Goal: Communication & Community: Answer question/provide support

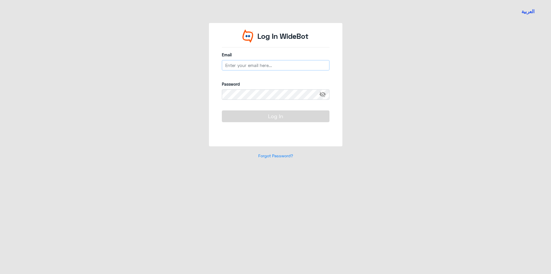
type input "[EMAIL_ADDRESS][DOMAIN_NAME]"
click at [297, 121] on button "Log In" at bounding box center [276, 115] width 108 height 11
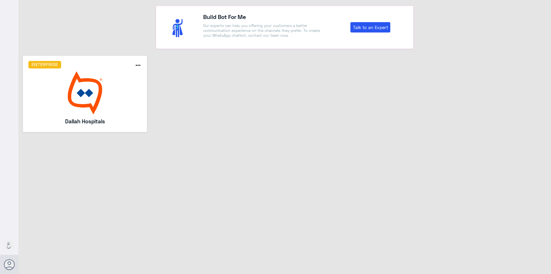
click at [100, 97] on img at bounding box center [84, 92] width 113 height 43
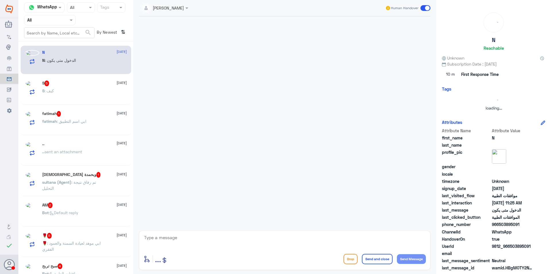
click at [45, 25] on nav "Channel WhatsApp Status × All Tags Agent Filter All search By Newest ⇅" at bounding box center [75, 21] width 115 height 39
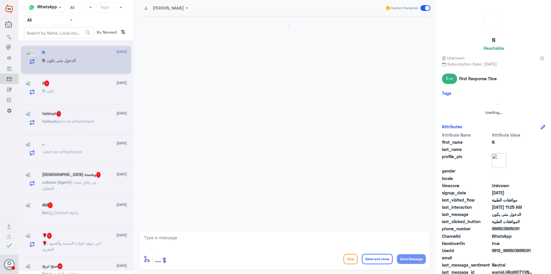
click at [47, 20] on input "text" at bounding box center [43, 20] width 32 height 7
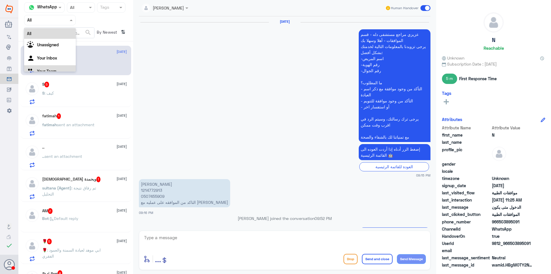
scroll to position [497, 0]
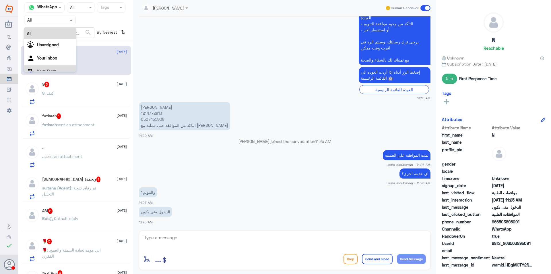
click at [52, 69] on Team "Your Team" at bounding box center [47, 71] width 20 height 5
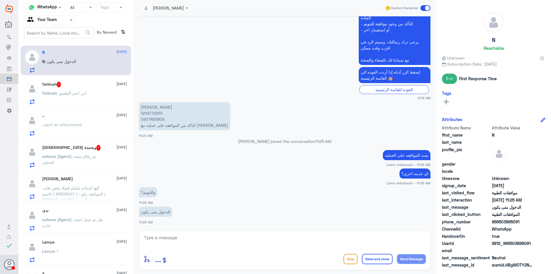
click at [93, 91] on div "fatimah 1 [DATE] fatimah : ابي اسم التطبيق" at bounding box center [84, 93] width 85 height 23
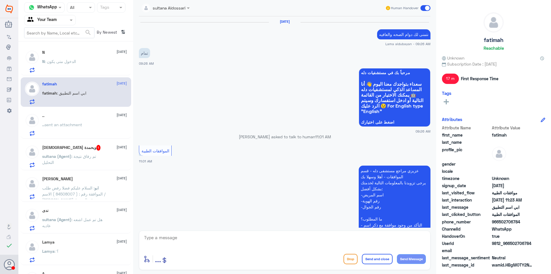
scroll to position [372, 0]
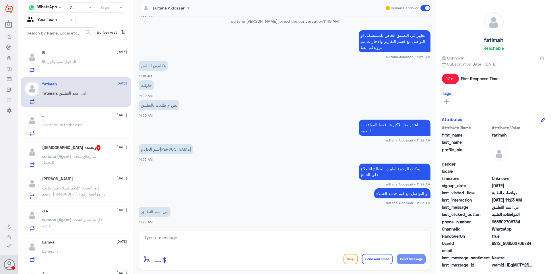
click at [98, 124] on div ".. sent an attachment" at bounding box center [84, 129] width 85 height 13
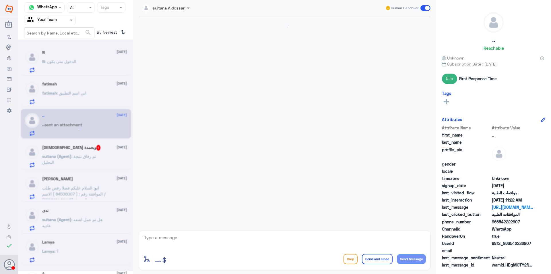
scroll to position [672, 0]
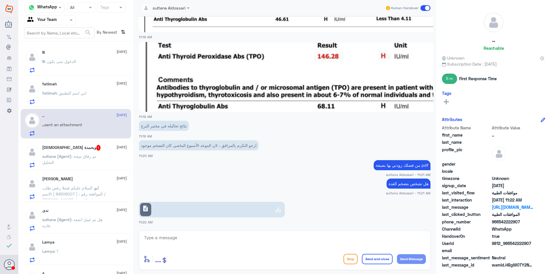
click at [94, 88] on div "fatimah [DATE] fatimah : ابي اسم التطبيق" at bounding box center [84, 93] width 85 height 23
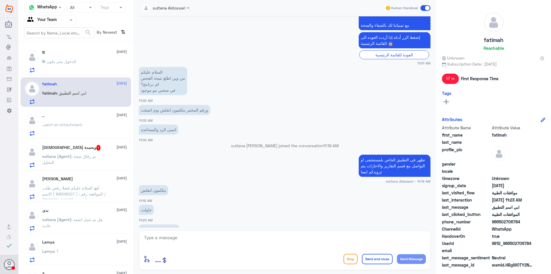
scroll to position [229, 0]
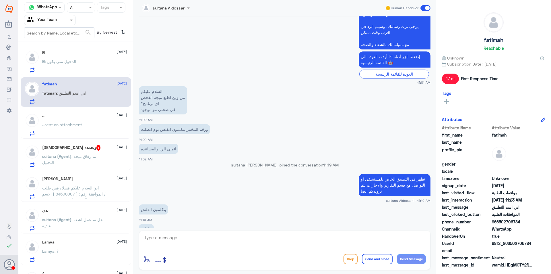
click at [82, 130] on p ".. sent an attachment" at bounding box center [62, 128] width 40 height 14
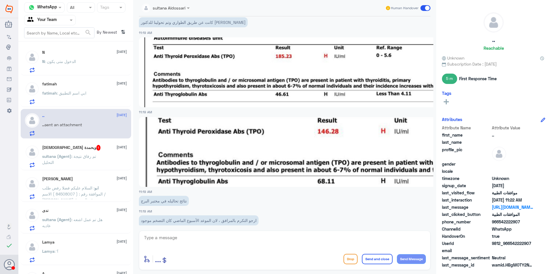
scroll to position [557, 0]
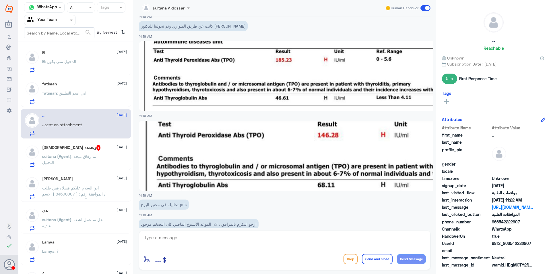
click at [68, 164] on p "[PERSON_NAME] (Agent) : تم رفاق نتيجة التحليل" at bounding box center [74, 160] width 65 height 14
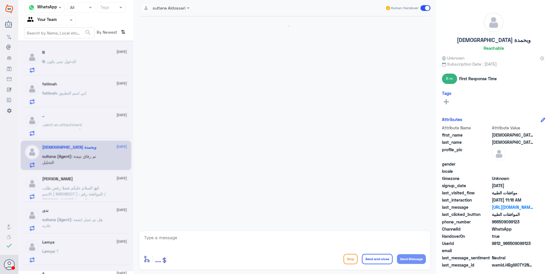
scroll to position [230, 0]
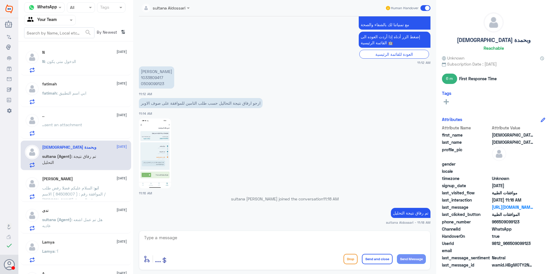
click at [90, 183] on div "[PERSON_NAME] [DATE] ابو : السلام عليكم فضلا رفض طلب الموافقة رقم : ( 84508007 …" at bounding box center [84, 187] width 85 height 23
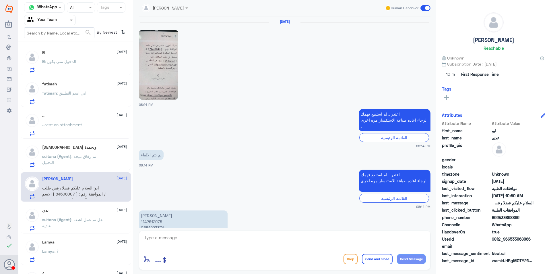
scroll to position [735, 0]
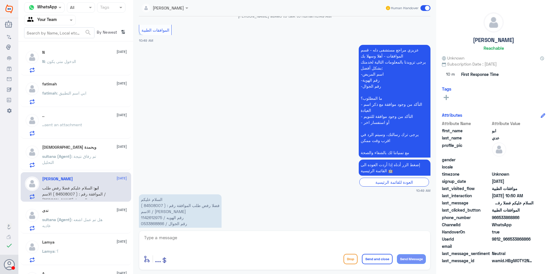
click at [90, 208] on div "ندى [DATE] sultana (Agent) : هل تم عمل اشعه عاديه" at bounding box center [76, 219] width 111 height 30
click at [88, 218] on span ": هل تم عمل اشعه عاديه" at bounding box center [72, 222] width 60 height 11
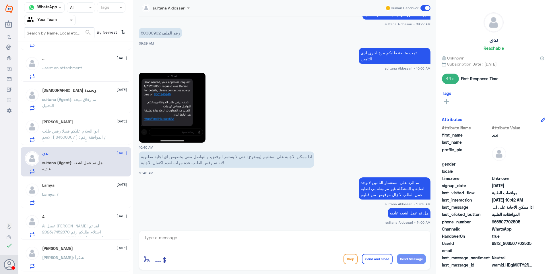
scroll to position [57, 0]
click at [83, 193] on div "Lamya : ؟" at bounding box center [84, 198] width 85 height 13
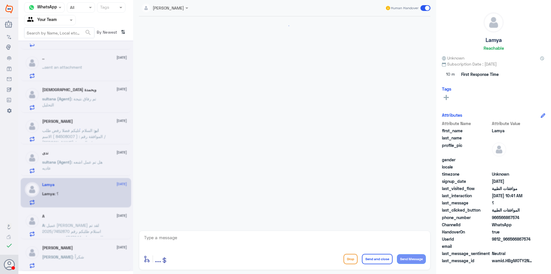
scroll to position [134, 0]
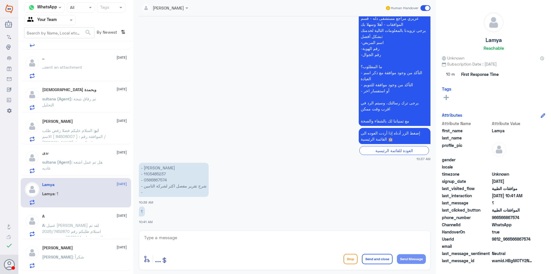
click at [96, 227] on p "A : عميل [PERSON_NAME] لقد تم استلام طلبكم رقم 2025/7452870 للمؤمن عليه 1347944…" at bounding box center [74, 229] width 65 height 14
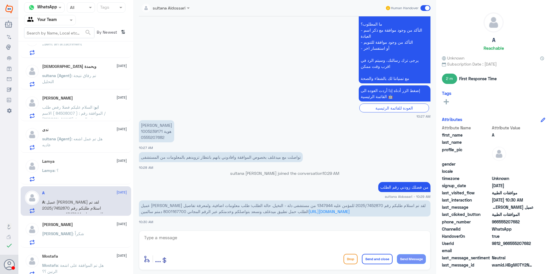
scroll to position [115, 0]
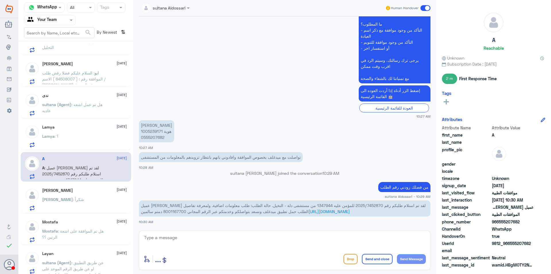
click at [79, 191] on div "[PERSON_NAME] [DATE]" at bounding box center [84, 190] width 85 height 5
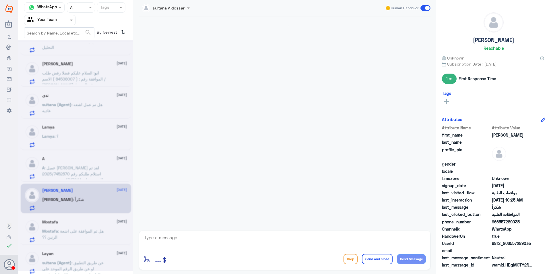
scroll to position [379, 0]
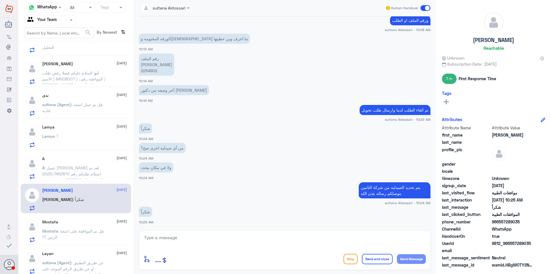
click at [84, 227] on div "Mostafa [DATE] Mostafa : هل تم الموافقة على اشعة الرنين ؟؟" at bounding box center [84, 230] width 85 height 23
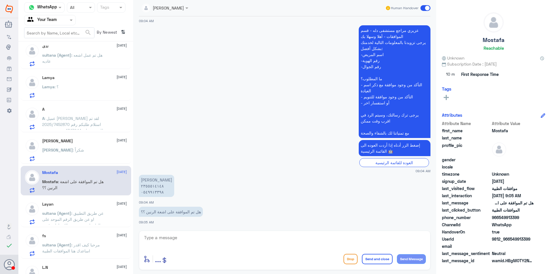
scroll to position [172, 0]
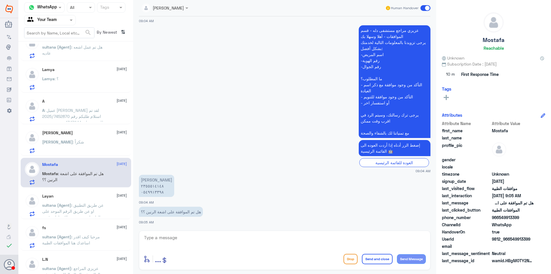
click at [78, 200] on div "Layan [DATE] sultana (Agent) : عن طريق التطبيق او عن طريق الرقم الموحد على الوا…" at bounding box center [84, 204] width 85 height 23
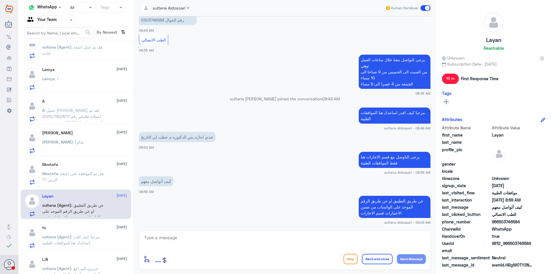
click at [82, 229] on div "fs [DATE]" at bounding box center [84, 227] width 85 height 5
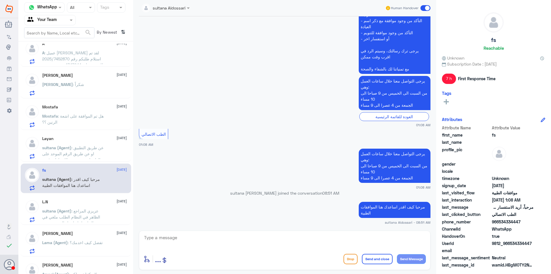
click at [72, 212] on span ": عزيزي المراجع الظاهر في النظام الطلب ملغي في حال احتياجك لعمل الخدمة يرجى الت…" at bounding box center [73, 222] width 62 height 29
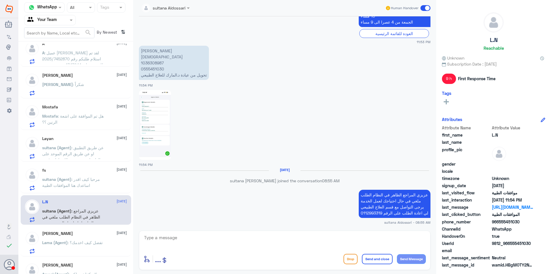
click at [89, 233] on div "[PERSON_NAME] [DATE]" at bounding box center [84, 233] width 85 height 5
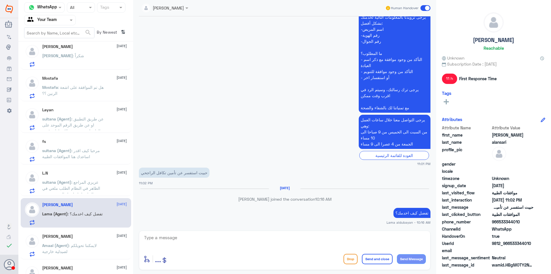
click at [88, 248] on p "Amaal (Agent) : لايمكننا تحويلكم لصيدلية خارجية" at bounding box center [74, 249] width 65 height 14
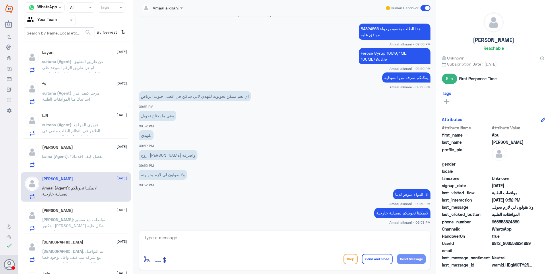
click at [84, 222] on span ": تواصلت مع منسق الدكتور [PERSON_NAME] شكل عليه ضغط ما يرد" at bounding box center [73, 225] width 63 height 17
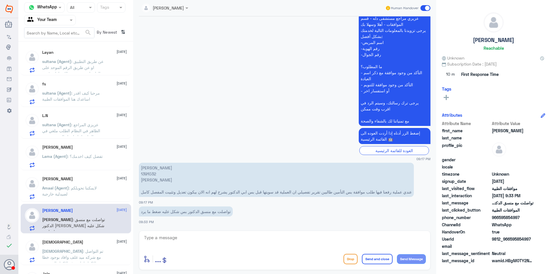
click at [90, 196] on p "Amaal (Agent) : لايمكننا تحويلكم لصيدلية خارجية" at bounding box center [74, 192] width 65 height 14
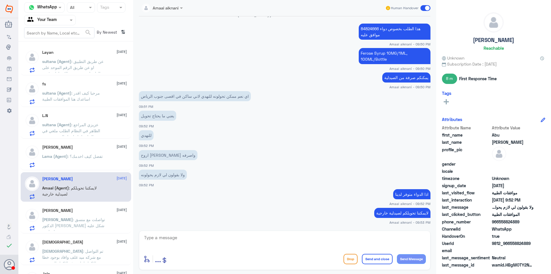
click at [90, 217] on span ": تواصلت مع منسق الدكتور [PERSON_NAME] شكل عليه ضغط ما يرد" at bounding box center [73, 225] width 63 height 17
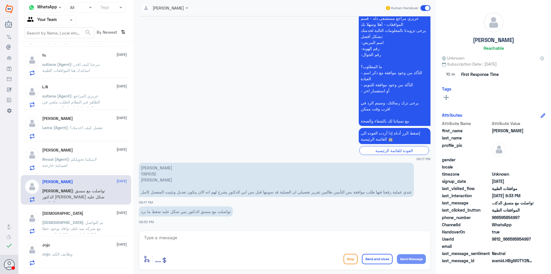
click at [89, 223] on span ": تم التواصل مع شركه ميد غلف وافاد بوجود خطا بالاكواد اعاده رفع الاكواد الصحيحه…" at bounding box center [73, 231] width 63 height 23
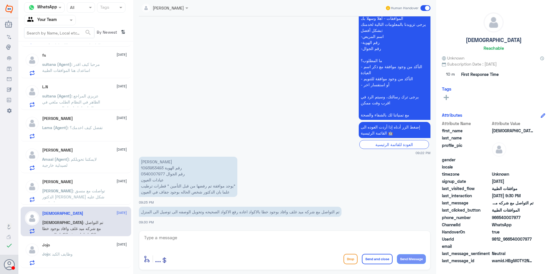
click at [84, 247] on div "Jojo [DATE]" at bounding box center [84, 244] width 85 height 5
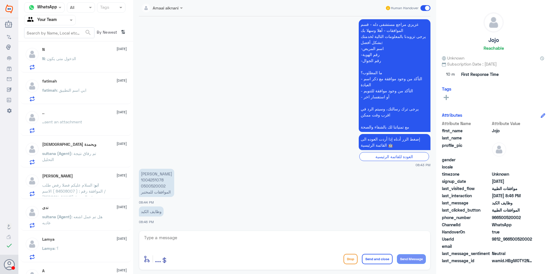
click at [70, 58] on span ": الدخول متى يكون" at bounding box center [60, 58] width 31 height 5
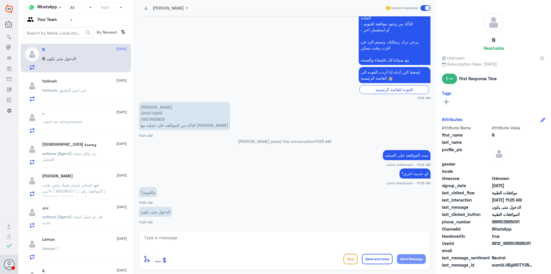
click at [90, 85] on div "fatimah [DATE] fatimah : ابي اسم التطبيق" at bounding box center [84, 90] width 85 height 23
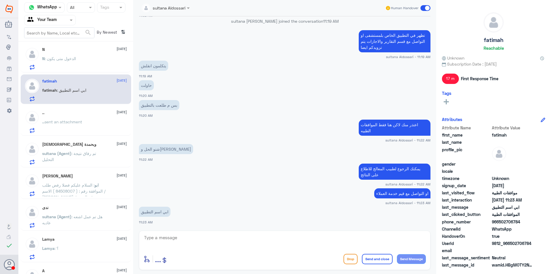
click at [84, 118] on div ".. [DATE] .. sent an attachment" at bounding box center [84, 121] width 85 height 23
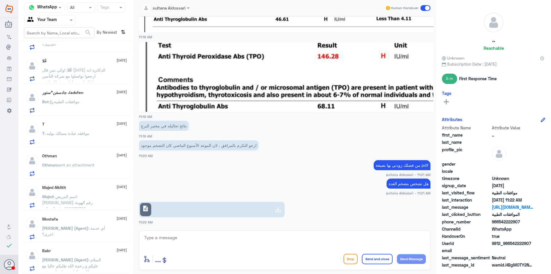
click at [84, 212] on div "N [DATE] N : الدخول متى يكون fatimah [DATE] fatimah : ابي اسم التطبيق .. [DATE]…" at bounding box center [75, 160] width 115 height 232
click at [86, 262] on span ": السلام عليكم و رحمة الله طلبكم حاليا مع اللجنة الطبية و بانتظار تديثهم" at bounding box center [71, 265] width 59 height 17
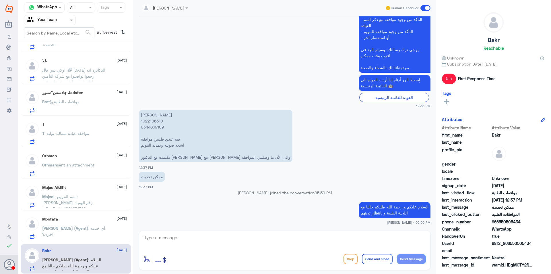
click at [88, 236] on p "[PERSON_NAME] (Agent) : أي خدمة اخرى؟" at bounding box center [74, 232] width 65 height 14
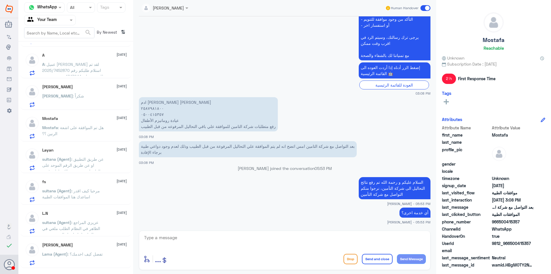
click at [83, 11] on div at bounding box center [81, 7] width 28 height 7
click at [82, 46] on div "Closed" at bounding box center [81, 42] width 28 height 11
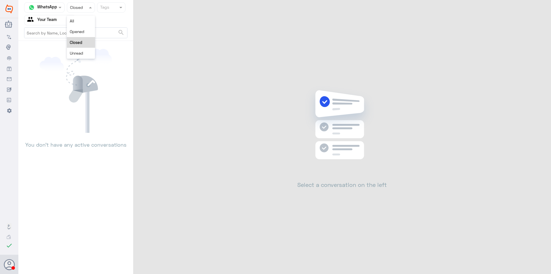
click at [86, 10] on div at bounding box center [81, 7] width 28 height 7
click at [83, 26] on div "All" at bounding box center [81, 21] width 28 height 11
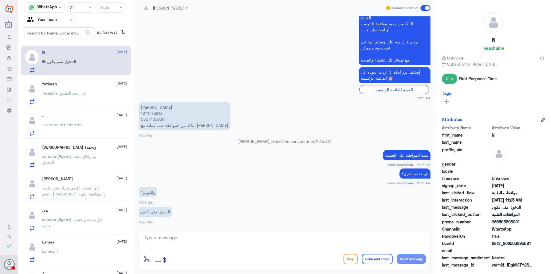
click at [88, 90] on div "fatimah [DATE] fatimah : ابي اسم التطبيق" at bounding box center [84, 93] width 85 height 23
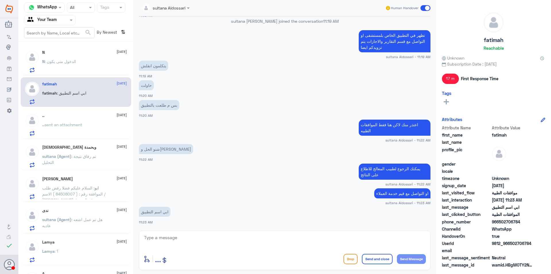
click at [78, 117] on div ".. [DATE]" at bounding box center [84, 115] width 85 height 5
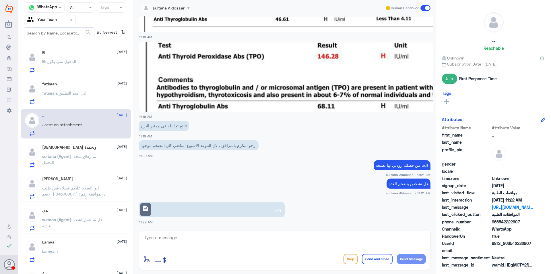
click at [81, 153] on p "[PERSON_NAME] (Agent) : تم رفاق نتيجة التحليل" at bounding box center [74, 160] width 65 height 14
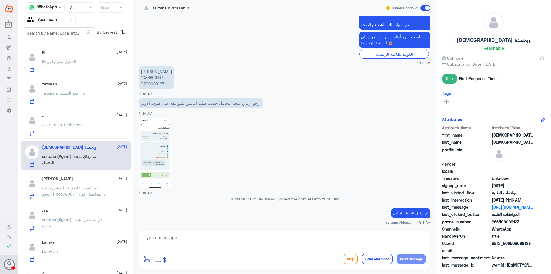
click at [79, 185] on p "ابو : السلام عليكم فضلا رفض طلب الموافقة رقم : ( 84508007 ) الاسم / [PERSON_NAM…" at bounding box center [74, 192] width 65 height 14
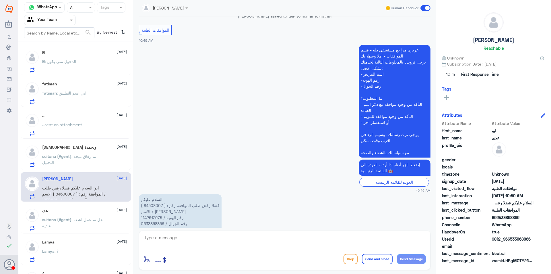
click at [80, 219] on span ": هل تم عمل اشعه عاديه" at bounding box center [72, 222] width 60 height 11
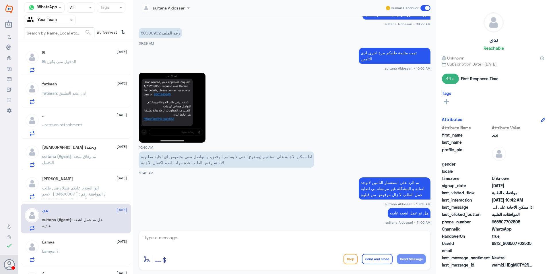
click at [95, 190] on span "ابو" at bounding box center [96, 187] width 4 height 5
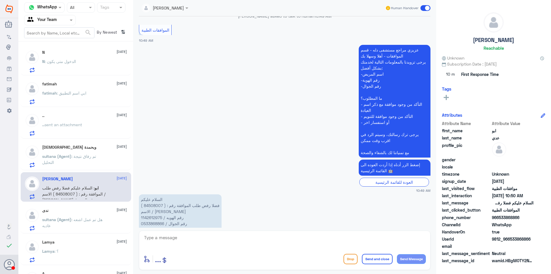
click at [154, 194] on p "السلام عليكم فضلا رفض طلب الموافقة رقم : ( 84508007 ) الاسم / [PERSON_NAME] رقم…" at bounding box center [180, 214] width 83 height 40
copy p "84508007"
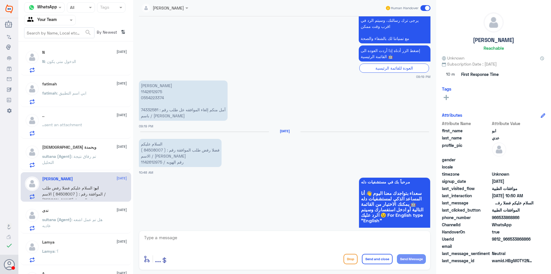
click at [154, 91] on p "[PERSON_NAME] 1142612975 0554223374 آمل منكم إلغاء الموافقه عل طلب رقم : 743325…" at bounding box center [183, 100] width 89 height 40
copy p "74332581"
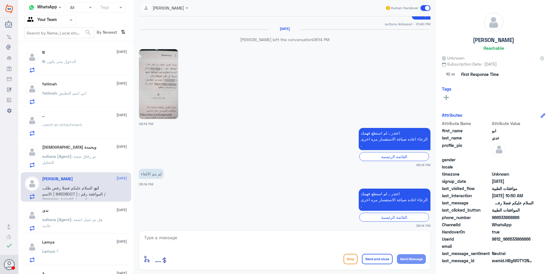
click at [294, 27] on h6 "[DATE]" at bounding box center [285, 29] width 32 height 4
drag, startPoint x: 293, startPoint y: 23, endPoint x: 274, endPoint y: 24, distance: 18.1
click at [274, 27] on h6 "[DATE]" at bounding box center [285, 29] width 32 height 4
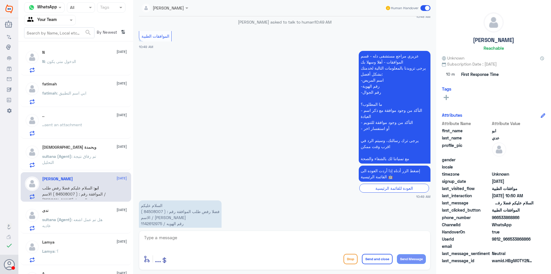
click at [159, 200] on p "السلام عليكم فضلا رفض طلب الموافقة رقم : ( 84508007 ) الاسم / [PERSON_NAME] رقم…" at bounding box center [180, 220] width 83 height 40
copy p "84508007"
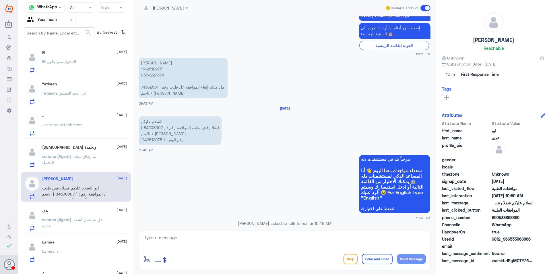
scroll to position [1168, 0]
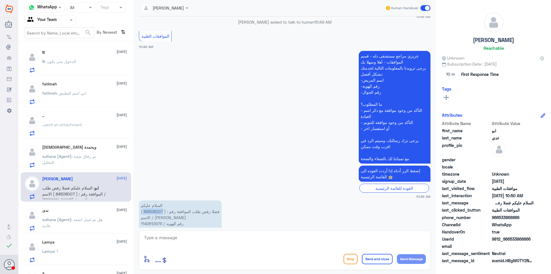
copy p "84508007"
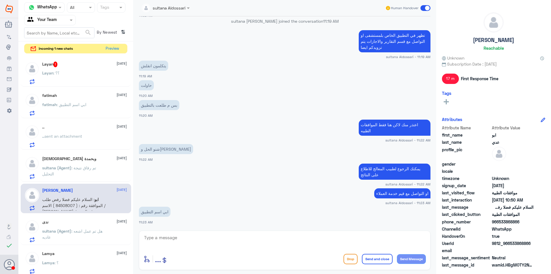
scroll to position [372, 0]
click at [114, 48] on button "Preview" at bounding box center [113, 48] width 18 height 9
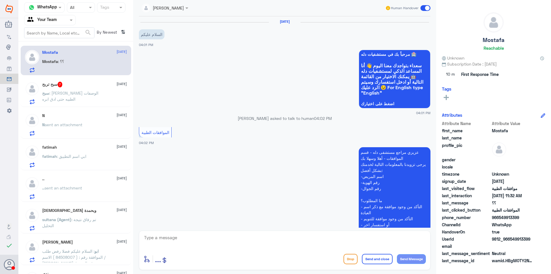
scroll to position [488, 0]
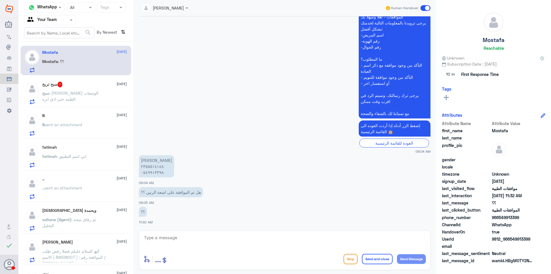
click at [78, 98] on p "سبح : [PERSON_NAME] الوصفات الطبيه حتى ادق ابره" at bounding box center [74, 97] width 65 height 14
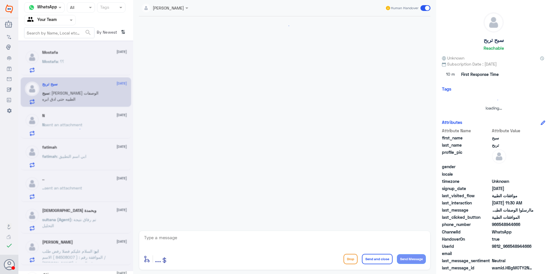
scroll to position [431, 0]
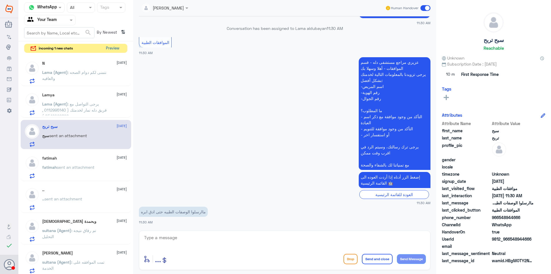
click at [115, 47] on button "Preview" at bounding box center [113, 48] width 18 height 9
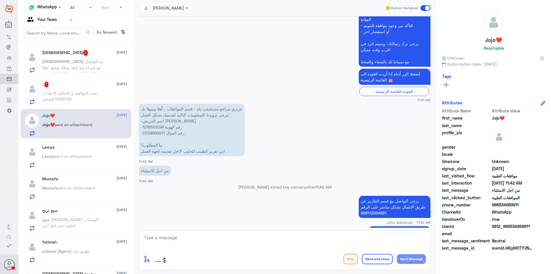
scroll to position [1124, 0]
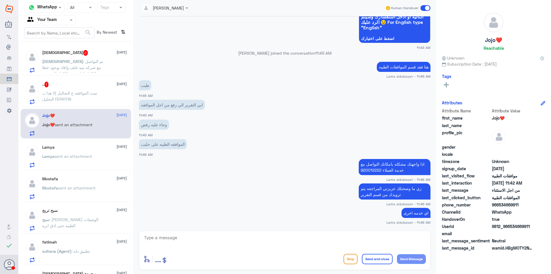
click at [84, 56] on div "[PERSON_NAME] 2 [DATE] [PERSON_NAME] : تم التواصل مع شركه ميد غلف وافاد بوجود خ…" at bounding box center [84, 61] width 85 height 23
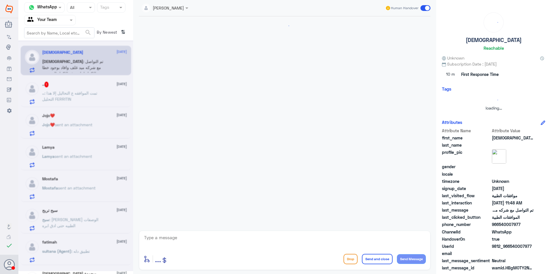
scroll to position [570, 0]
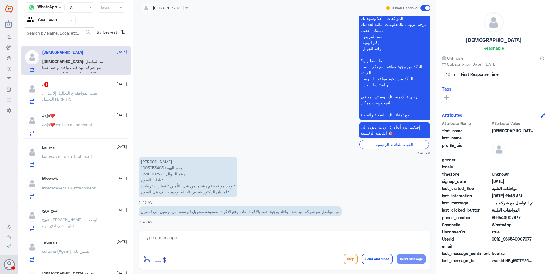
click at [78, 85] on div ".. 1 [DATE]" at bounding box center [84, 85] width 85 height 6
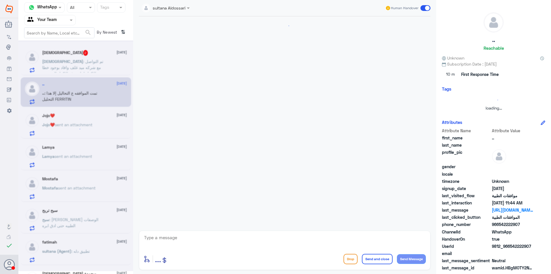
click at [67, 19] on div at bounding box center [49, 20] width 51 height 7
click at [60, 51] on div "Your Inbox" at bounding box center [50, 51] width 52 height 13
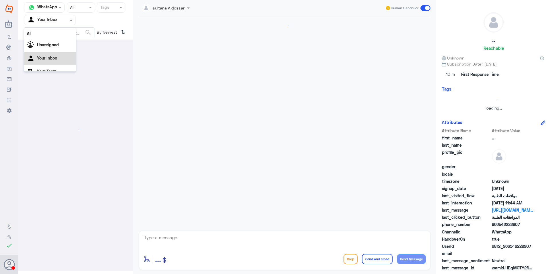
click at [63, 17] on div at bounding box center [49, 20] width 51 height 7
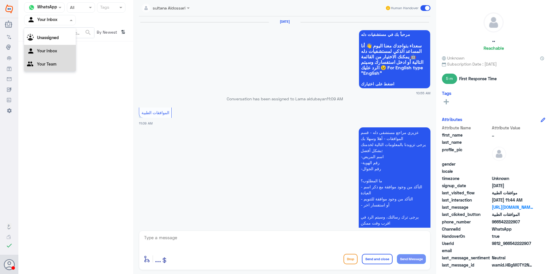
scroll to position [640, 0]
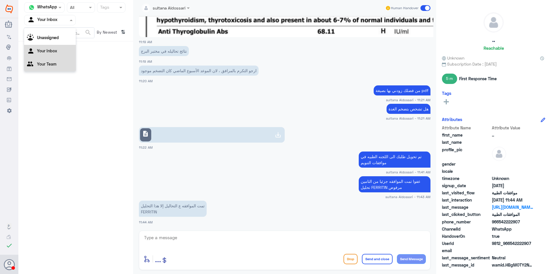
click at [63, 60] on div "Your Team" at bounding box center [50, 64] width 52 height 13
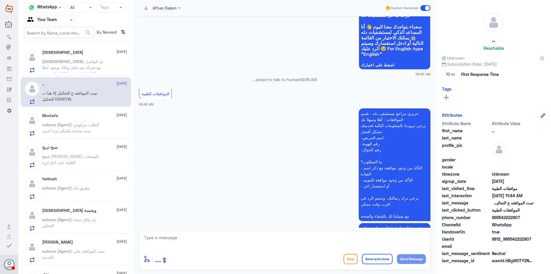
scroll to position [395, 0]
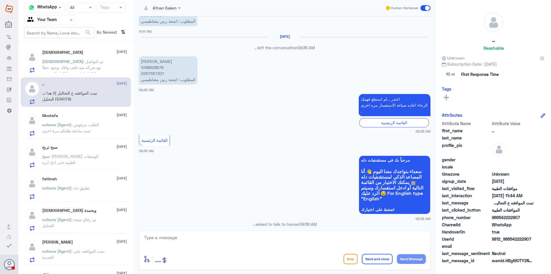
click at [89, 71] on span ": تم التواصل مع شركه ميد غلف وافاد بوجود خطا بالاكواد اعاده رفع الاكواد الصحيحه…" at bounding box center [73, 70] width 63 height 23
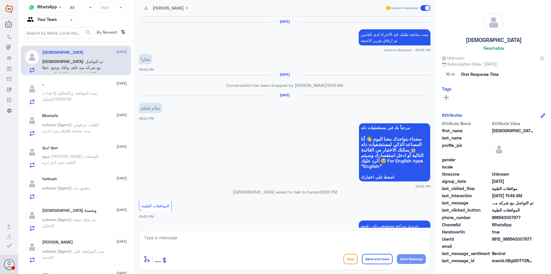
scroll to position [570, 0]
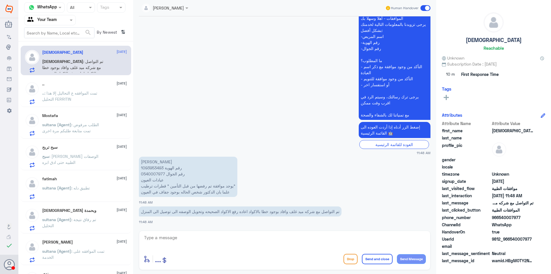
click at [88, 194] on p "sultana (Agent) : تطبيق دله" at bounding box center [66, 192] width 48 height 14
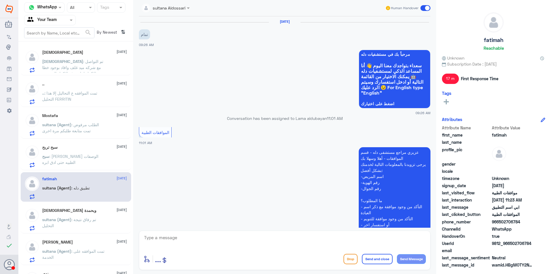
scroll to position [372, 0]
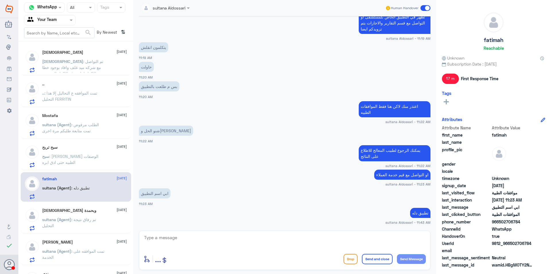
click at [95, 247] on div "[PERSON_NAME] [DATE] sultana (Agent) : تمت الموافقه على الخدمة" at bounding box center [84, 250] width 85 height 23
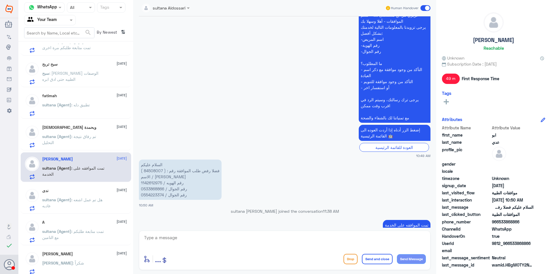
scroll to position [86, 0]
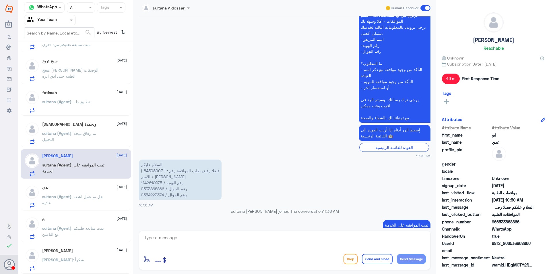
click at [99, 205] on p "sultana (Agent) : هل تم عمل اشعه عاديه" at bounding box center [74, 200] width 65 height 14
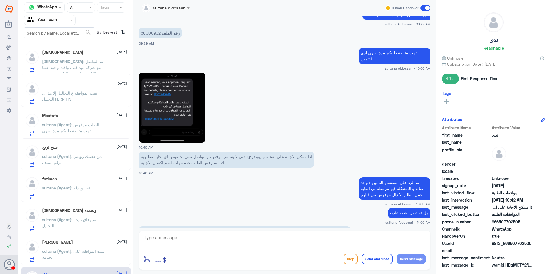
scroll to position [620, 0]
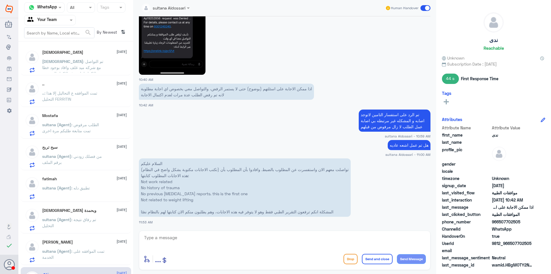
click at [95, 55] on div "[PERSON_NAME] [DATE] [PERSON_NAME] : تم التواصل مع شركه ميد غلف وافاد بوجود خطا…" at bounding box center [84, 61] width 85 height 23
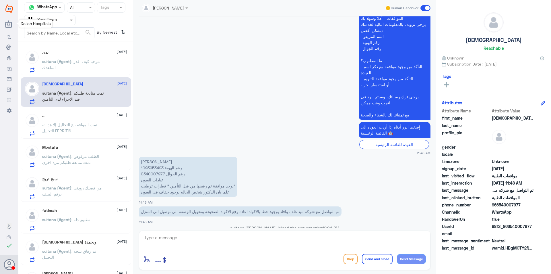
scroll to position [605, 0]
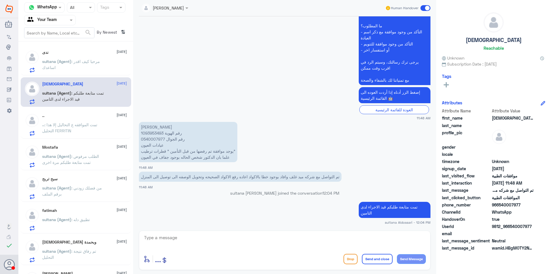
click at [98, 69] on p "sultana (Agent) : مرحبا كيف اقدر اساعدك" at bounding box center [74, 65] width 65 height 14
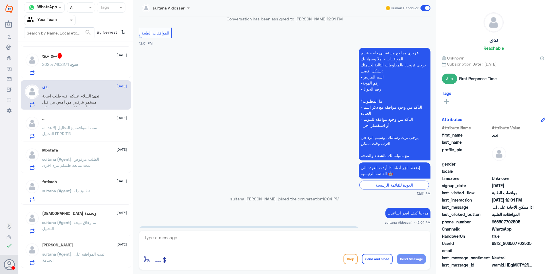
scroll to position [663, 0]
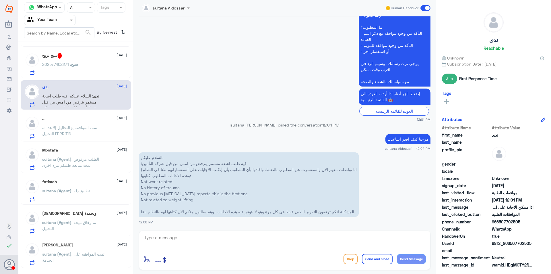
click at [91, 61] on div "سبح تربح 1 [DATE] سبح : 2025/7462271" at bounding box center [84, 64] width 85 height 23
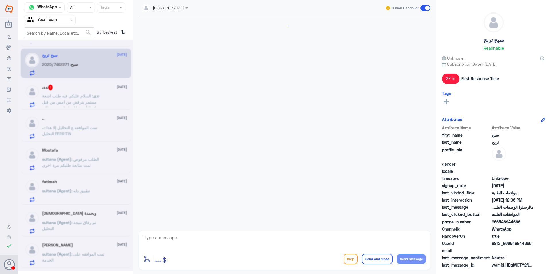
scroll to position [480, 0]
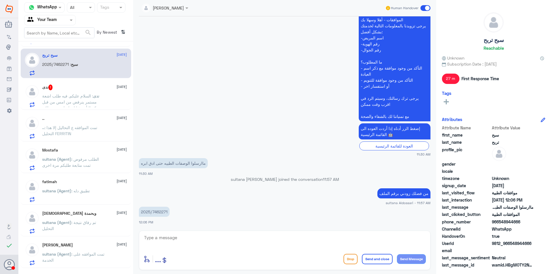
click at [62, 98] on span ": السلام عليكم. فيه طلب اشعة مستمر ينرفض من امس من قبل شركة التأمين؛ انا تواصلت…" at bounding box center [73, 137] width 63 height 89
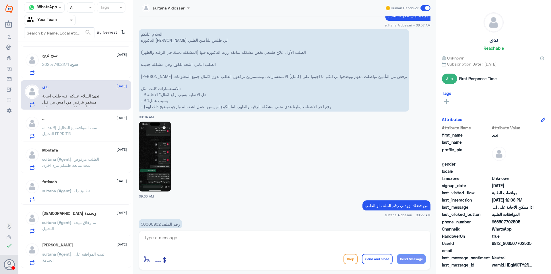
scroll to position [879, 0]
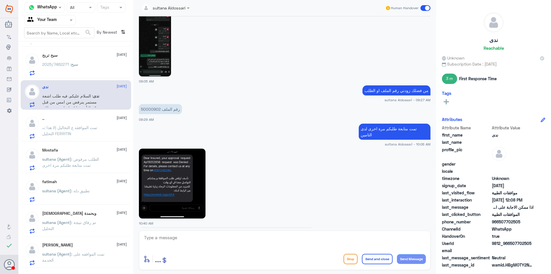
click at [154, 110] on p "رقم الملف 50000902" at bounding box center [160, 109] width 43 height 10
copy p "50000902"
click at [81, 72] on div "سبح : 2025/7462271" at bounding box center [84, 69] width 85 height 13
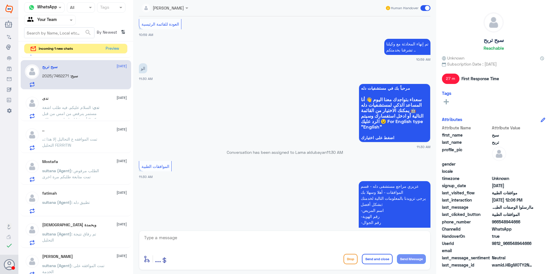
scroll to position [193, 0]
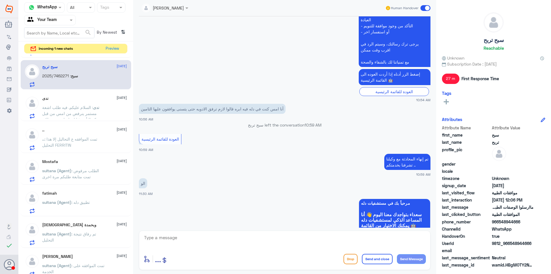
click at [82, 137] on span ": تمت الموافقه ع التحاليل إلا هذا التحليل FERRITIN" at bounding box center [69, 141] width 55 height 11
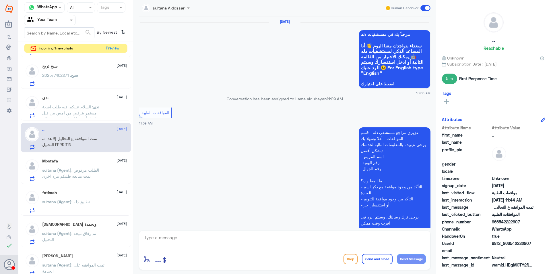
scroll to position [640, 0]
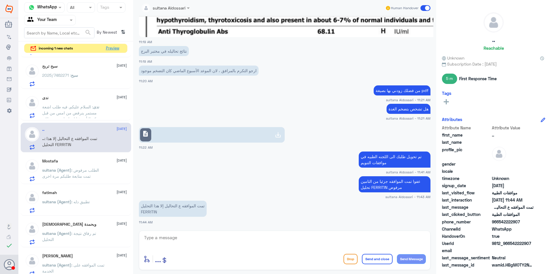
click at [116, 49] on button "Preview" at bounding box center [113, 48] width 18 height 9
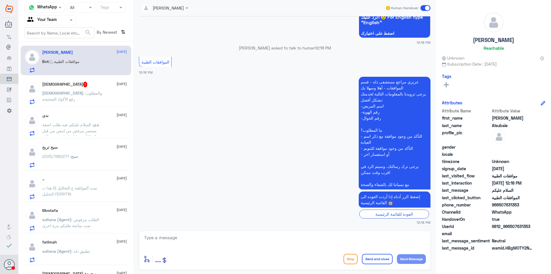
click at [87, 98] on p "[DEMOGRAPHIC_DATA] : والمطلوب رفع الأكواد الصحيحه" at bounding box center [74, 97] width 65 height 14
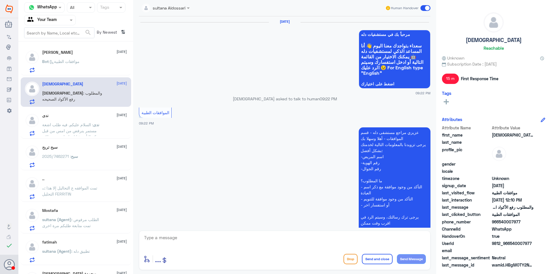
scroll to position [551, 0]
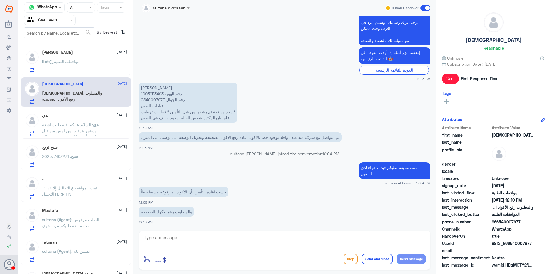
click at [156, 101] on p "[PERSON_NAME] رقم الهوية 1093953493 رقم الجوال 0540007977 عيادات العيون يوجد مو…" at bounding box center [188, 102] width 98 height 40
copy p "0540007977"
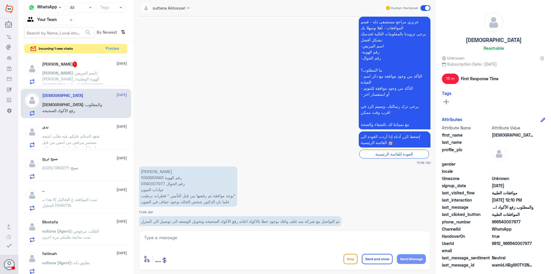
scroll to position [1139, 0]
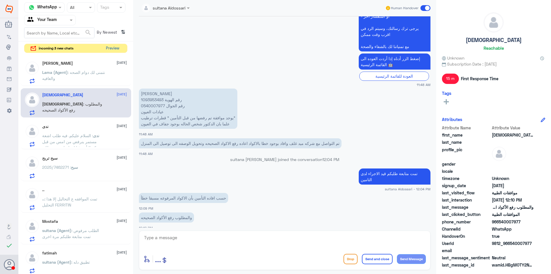
click at [114, 47] on button "Preview" at bounding box center [113, 48] width 18 height 9
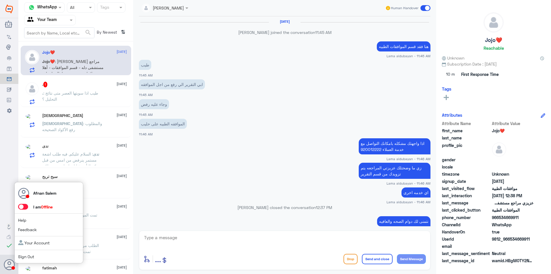
scroll to position [424, 0]
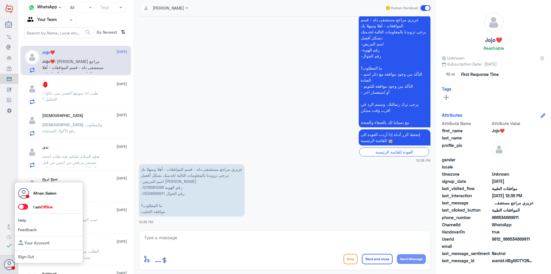
click at [33, 254] on link "Sign Out" at bounding box center [26, 256] width 16 height 5
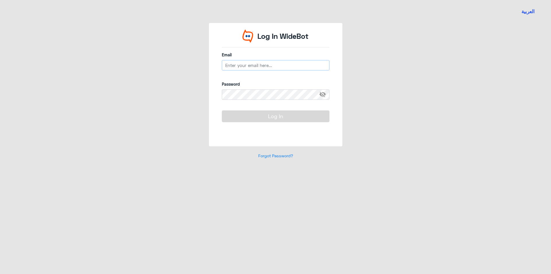
type input "[EMAIL_ADDRESS][DOMAIN_NAME]"
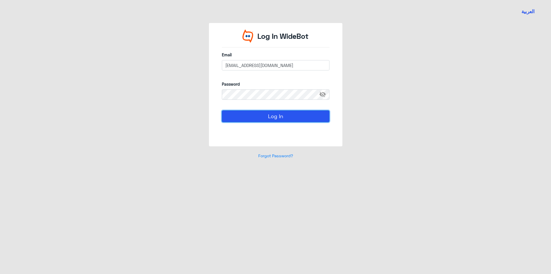
click at [286, 121] on button "Log In" at bounding box center [276, 115] width 108 height 11
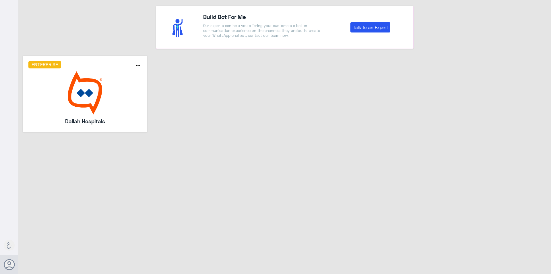
click at [92, 71] on div "Enterprise more_horiz Dallah Hospitals" at bounding box center [84, 93] width 113 height 65
click at [94, 102] on img at bounding box center [84, 92] width 113 height 43
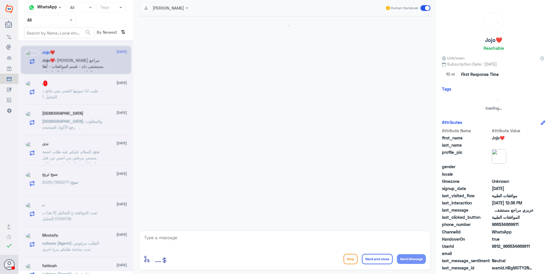
click at [61, 21] on div at bounding box center [49, 20] width 51 height 7
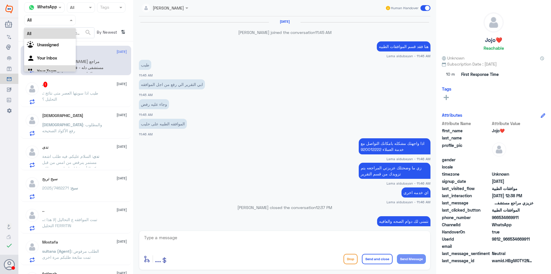
scroll to position [424, 0]
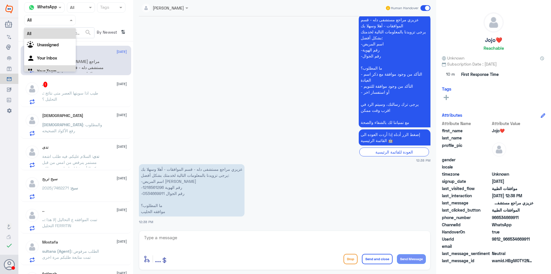
click at [57, 67] on div "Your Team" at bounding box center [50, 71] width 52 height 13
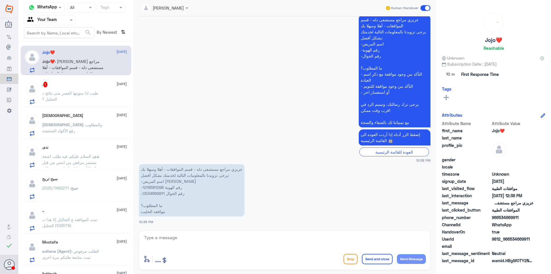
click at [160, 192] on p "عزيزي مراجع مستشفى دله - قسم الموافقات - أهلا وسهلا بك يرجى تزويدنا بالمعلومات …" at bounding box center [192, 190] width 106 height 52
copy p "0534669911"
click at [98, 91] on span ": طيب اذا سويتها العصر متى نتائج التحليل ؟" at bounding box center [70, 95] width 56 height 11
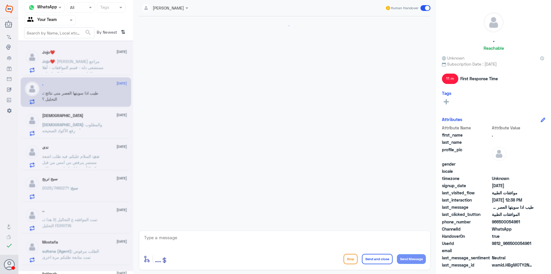
scroll to position [234, 0]
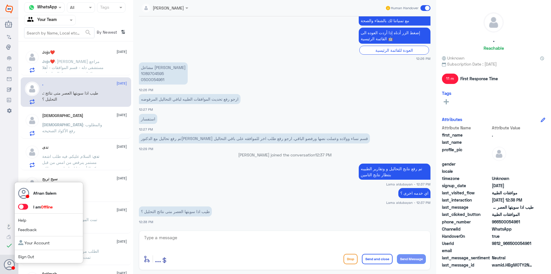
click at [24, 258] on link "Sign Out" at bounding box center [26, 256] width 16 height 5
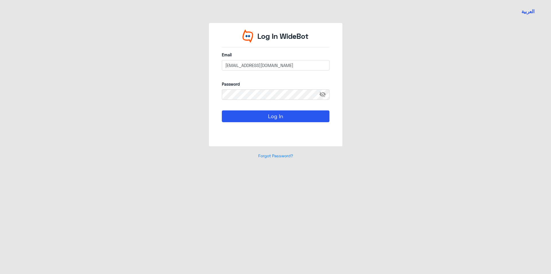
click at [266, 125] on div "Log In" at bounding box center [276, 122] width 108 height 25
drag, startPoint x: 266, startPoint y: 118, endPoint x: 269, endPoint y: 128, distance: 10.2
click at [266, 118] on button "Log In" at bounding box center [276, 115] width 108 height 11
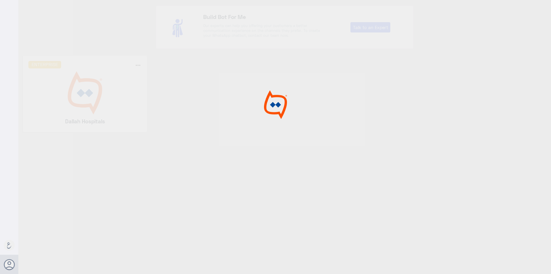
click at [94, 107] on div at bounding box center [275, 137] width 551 height 275
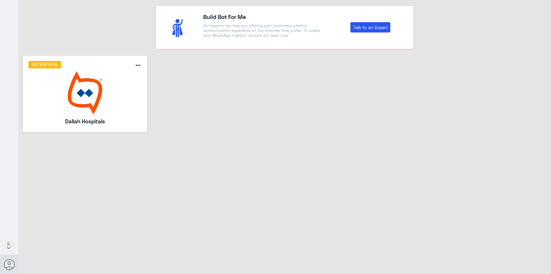
click at [94, 107] on img at bounding box center [84, 92] width 113 height 43
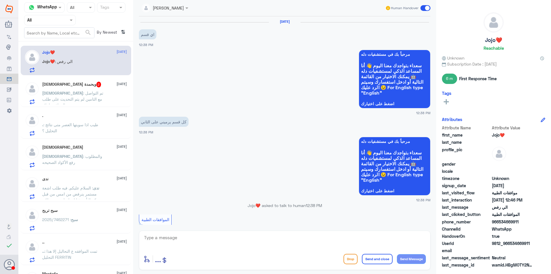
scroll to position [440, 0]
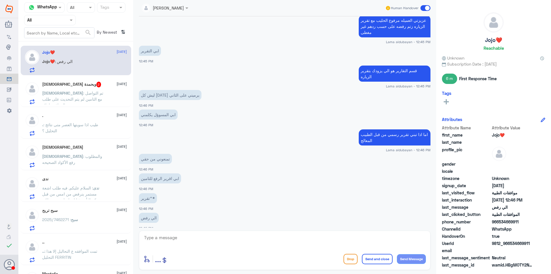
click at [230, 247] on textarea at bounding box center [285, 240] width 282 height 14
type textarea "ل"
type textarea "عزيزتي التقرير الي تم رفعه للتأمين تقرير الزياره ، بإمكانك التواصل مع التقارير …"
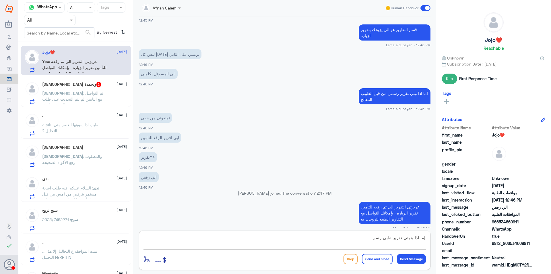
type textarea "إما اذا بغيتي تقرير طبي رسمي"
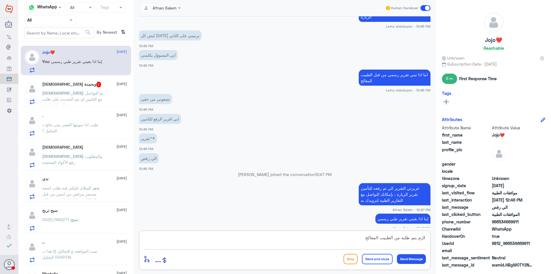
type textarea "لازم يتم طلبه من الطبيب المعالج"
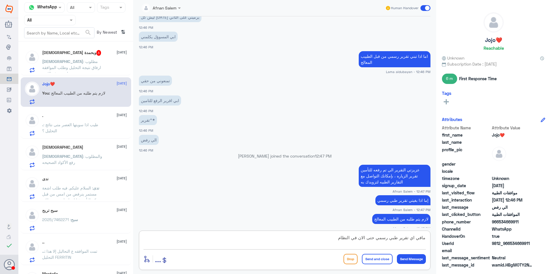
type textarea "مافي اي تقرير طبي رسمي حتى الان في النظام"
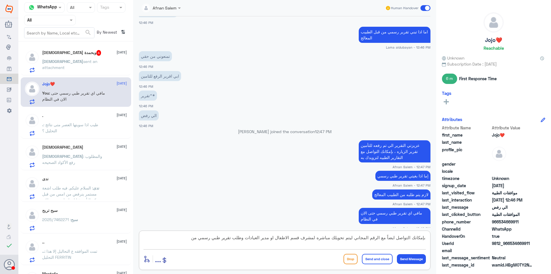
scroll to position [552, 0]
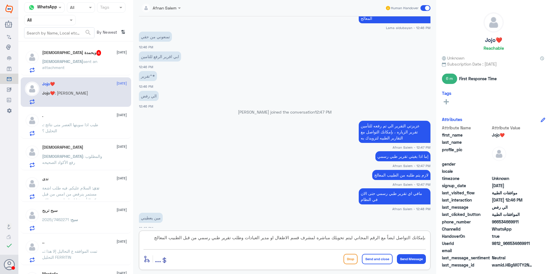
type textarea "بإمكانك التواصل ايضاً مع الرقم المجاني ليتم تحويلك مباشره لمشرف قسم الاطفال او …"
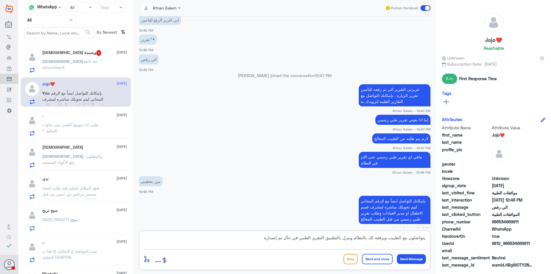
click at [355, 238] on textarea "يتواصلون مع الطبيب ويرفعه لك بالنظام وينزل بالتطبيق التقرير الطبي في حال تم إصد…" at bounding box center [285, 240] width 282 height 14
click at [327, 238] on textarea "يتواصلون مع الطبيب ويرفعه لك بالنظام وينزل بالتطبيق التقرير الطبي في حال تم إصد…" at bounding box center [285, 240] width 282 height 14
click at [256, 237] on textarea "يتواصلون مع الطبيب ويرفعه لك بالنظام وينزل بالتطبيق مباشره التقرير الطبي في حال…" at bounding box center [285, 240] width 282 height 14
type textarea "يتواصلون مع الطبيب ويرفعه لك بالنظام وينزل بالتطبيق مباشره التقرير الطبي في حال…"
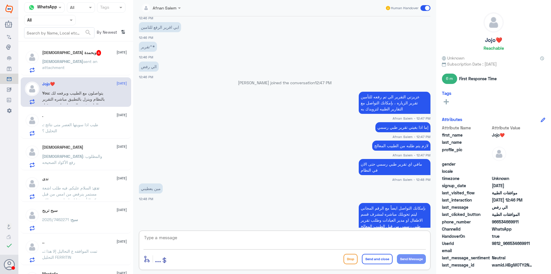
scroll to position [900, 0]
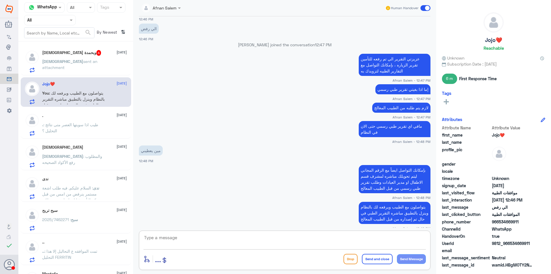
click at [245, 235] on textarea at bounding box center [285, 240] width 282 height 14
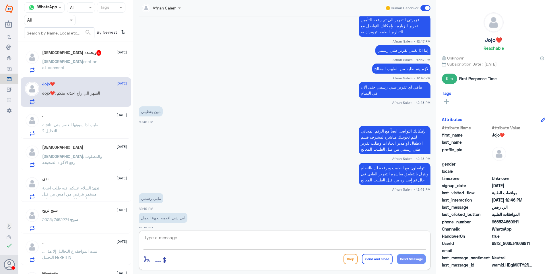
scroll to position [959, 0]
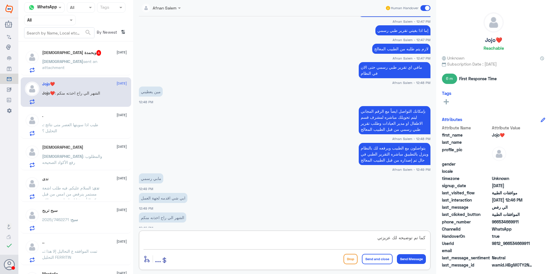
type textarea "كما تم توضيحه لك عزيزتي"
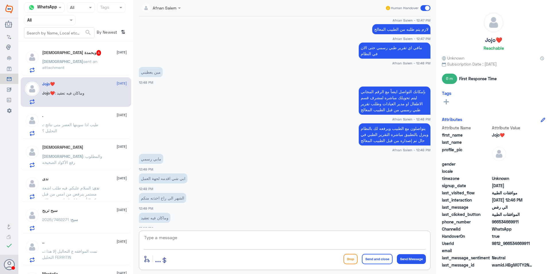
scroll to position [997, 0]
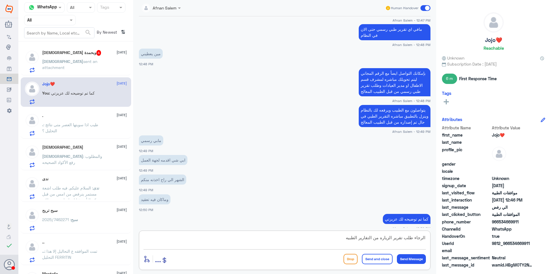
type textarea "الرجاء طلب تقرير الزياره من التقارير الطبيه"
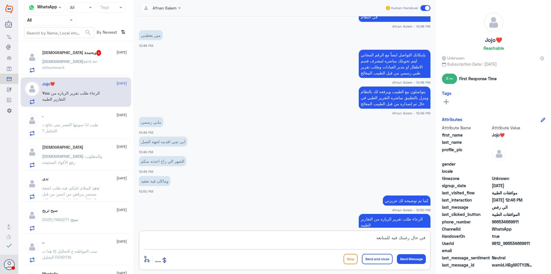
type textarea "في حال رغبتك فيه للمتابعه"
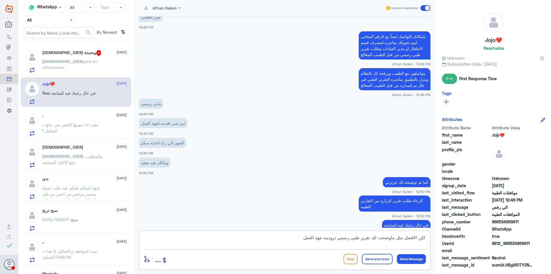
type textarea "لكن الافضل مثل ماوضحت لك تقرير طبي رسمي تزودينه جهة العمل"
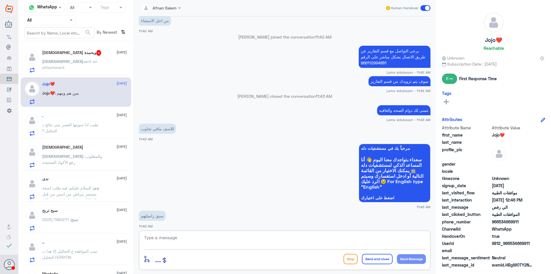
scroll to position [212, 0]
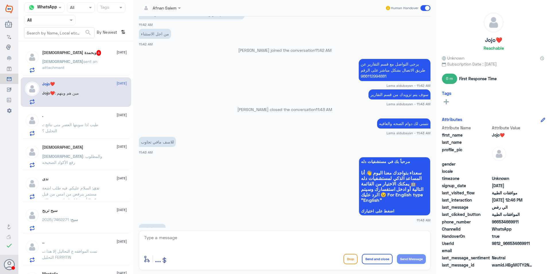
click at [373, 77] on p "يرجى التواصل مع قسم التقارير عن طريق الاتصال بشكل مباشر على الرقم 966112994881" at bounding box center [395, 70] width 72 height 22
copy p "966112994881"
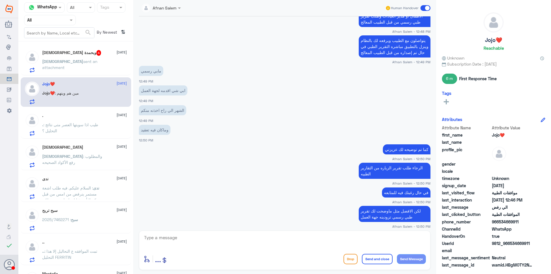
scroll to position [1504, 0]
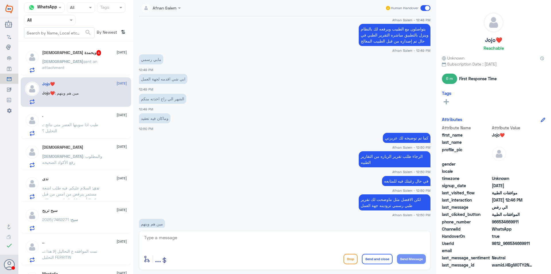
click at [279, 240] on textarea at bounding box center [285, 240] width 282 height 14
paste textarea "966112994881"
type textarea "التقارير الطبيه الرقم الخاص فيهم 966112994881+"
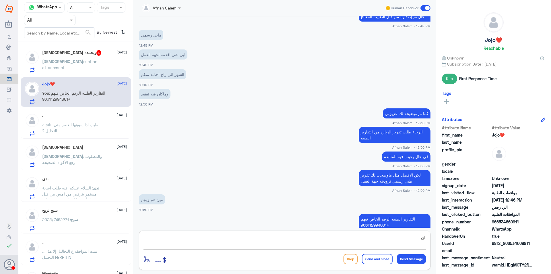
type textarea "ا"
type textarea "ه"
type textarea "اطلبي منهم تقرير الزياره فقط"
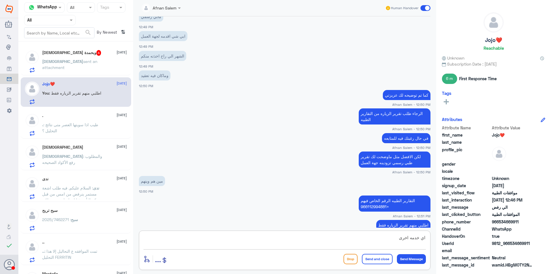
type textarea "اي خدمه اخرى"
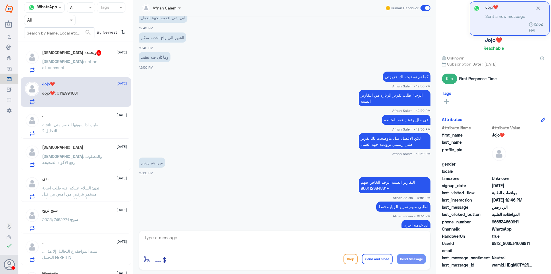
scroll to position [1585, 0]
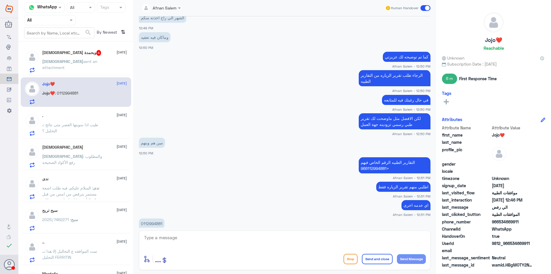
click at [69, 59] on span "sent an attachment" at bounding box center [69, 64] width 55 height 11
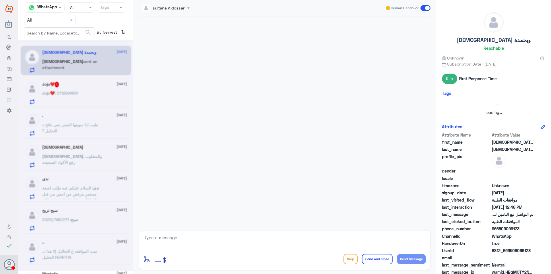
click at [76, 76] on div at bounding box center [75, 155] width 115 height 231
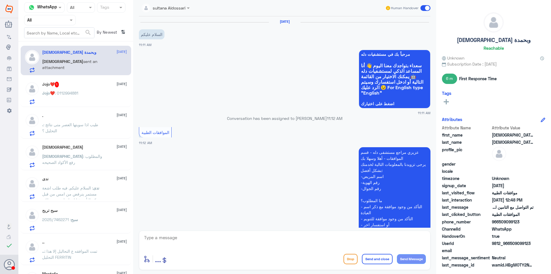
scroll to position [368, 0]
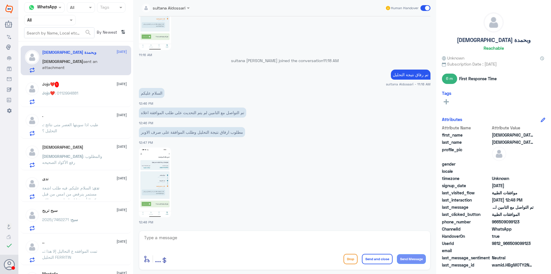
click at [84, 90] on div "Jojo❤️ 1 [DATE] Jojo❤️ : 0112994881" at bounding box center [84, 93] width 85 height 23
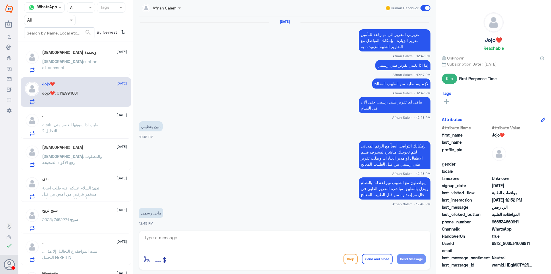
scroll to position [240, 0]
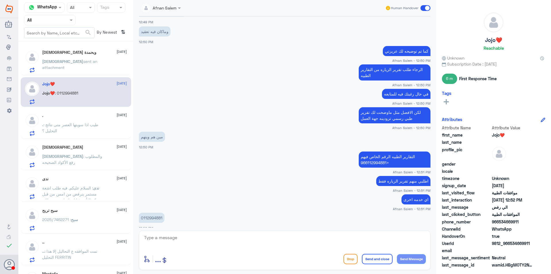
click at [82, 132] on p ". : طيب اذا سويتها العصر متى نتائج التحليل ؟" at bounding box center [74, 128] width 65 height 14
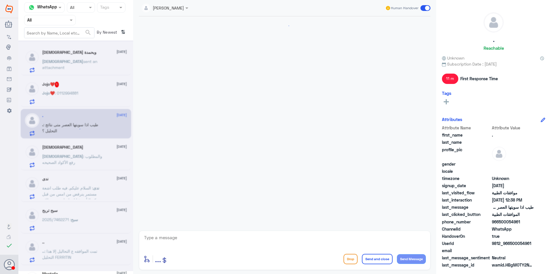
click at [76, 107] on div "[DEMOGRAPHIC_DATA] وبحمدة [DATE] [DEMOGRAPHIC_DATA] sent an attachment Jojo❤️ 1…" at bounding box center [75, 160] width 115 height 232
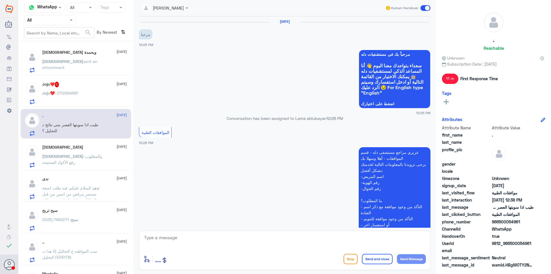
scroll to position [234, 0]
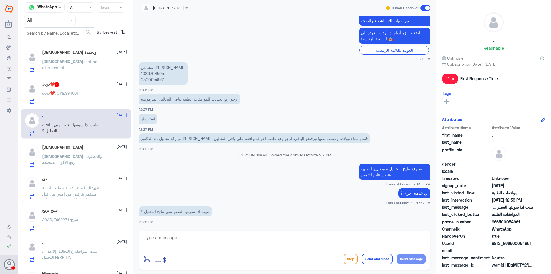
click at [73, 94] on span ": 0112994881" at bounding box center [67, 92] width 24 height 5
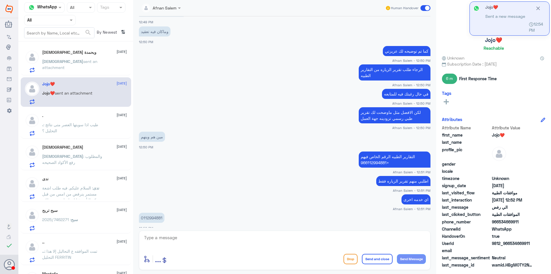
scroll to position [339, 0]
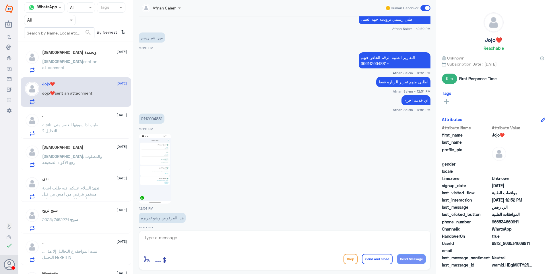
click at [82, 67] on p "[DEMOGRAPHIC_DATA] sent an attachment" at bounding box center [74, 65] width 65 height 14
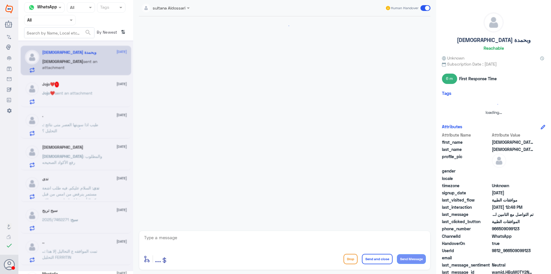
click at [90, 85] on div at bounding box center [75, 155] width 115 height 231
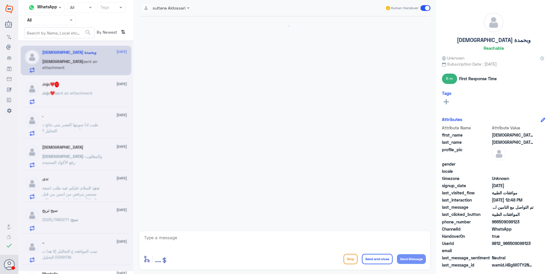
scroll to position [368, 0]
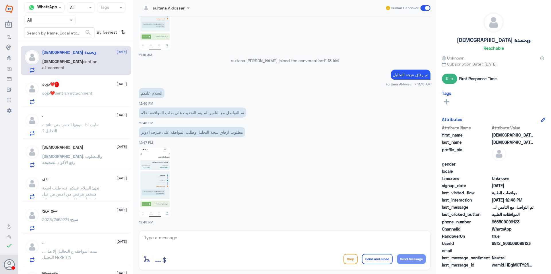
click at [90, 85] on div "Jojo❤️ 1 [DATE]" at bounding box center [84, 85] width 85 height 6
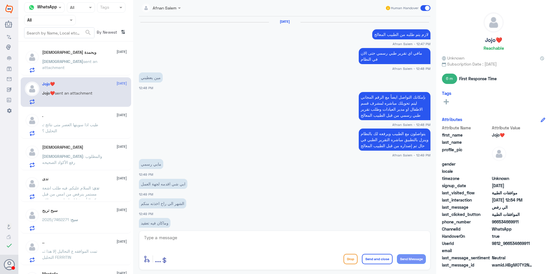
scroll to position [291, 0]
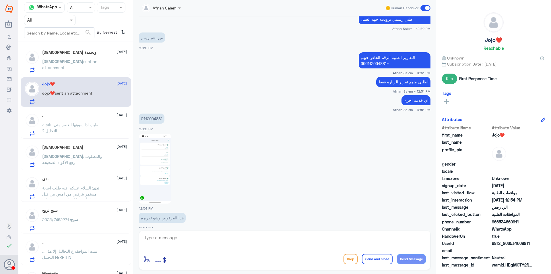
click at [156, 161] on img at bounding box center [155, 168] width 32 height 70
click at [184, 236] on textarea at bounding box center [285, 240] width 282 height 14
type textarea "g"
type textarea "تقرير الزياره فقط عزيزتي الي تم رفعه من قبل الطبيب لصرف الحليب"
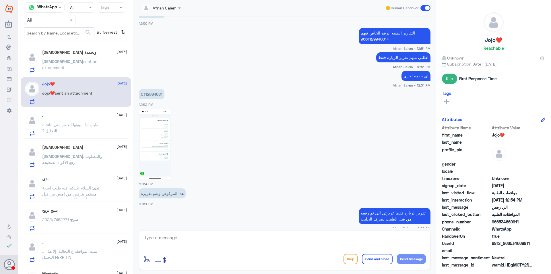
click at [61, 54] on h5 "[DEMOGRAPHIC_DATA] وبحمدة" at bounding box center [69, 52] width 54 height 5
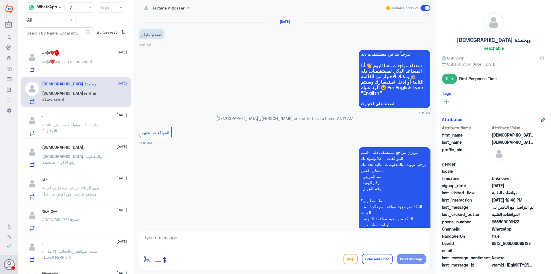
scroll to position [368, 0]
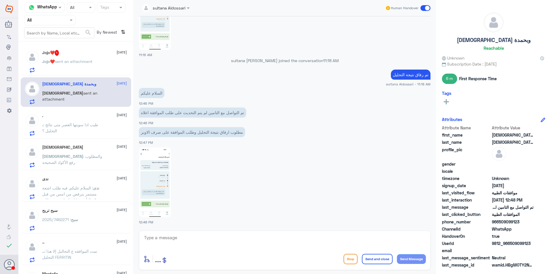
click at [86, 69] on p "Jojo❤️ sent an attachment" at bounding box center [67, 65] width 50 height 14
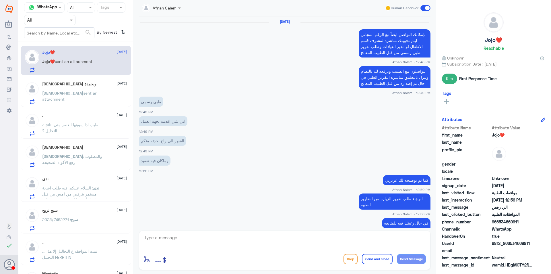
scroll to position [311, 0]
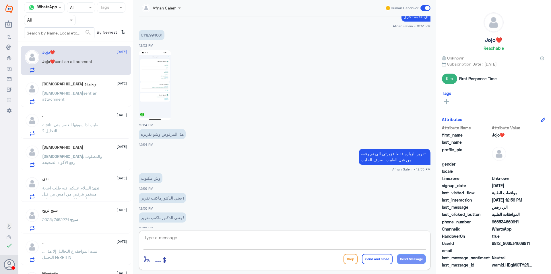
click at [181, 239] on textarea at bounding box center [285, 240] width 282 height 14
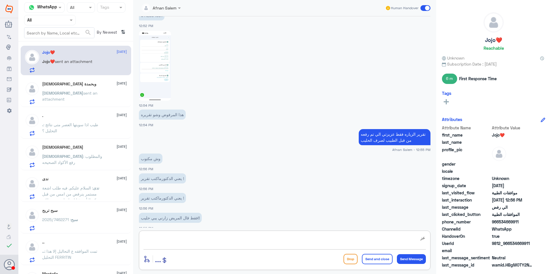
type textarea "ع"
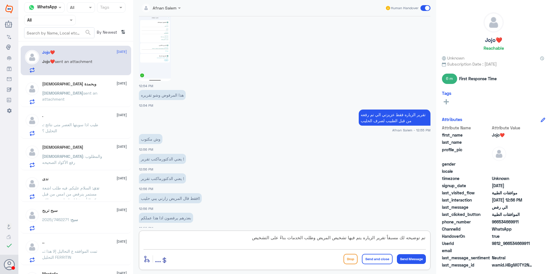
type textarea "تم توضيحه لك مسبقاً تقرير الزياره يتم فيها تشخيص المريض وطلب الخدمات بناءً على …"
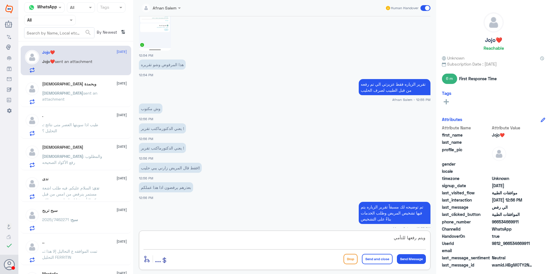
type textarea "ويتم رفعها للتأمين"
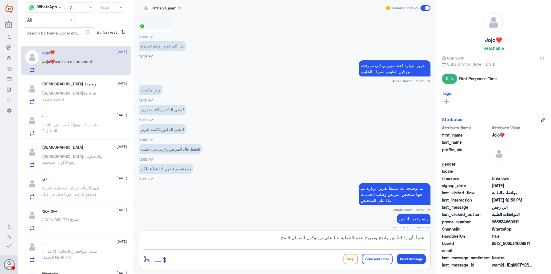
type textarea ".علماً بأن رد التأمين واضح وصريح بعدم التغطيه بناءً على بروتوكول الضمان الصحي"
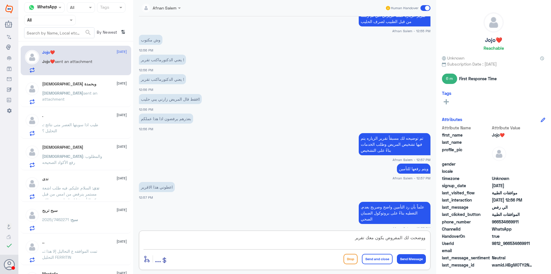
scroll to position [433, 0]
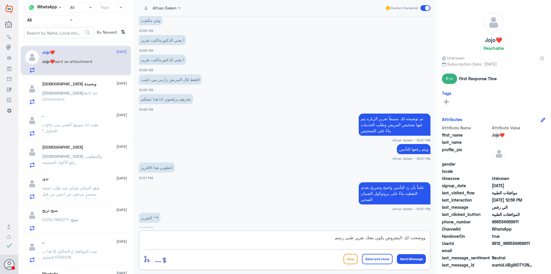
type textarea "ووضحت لك المفروض يكون معك تقرير طبي رسمي"
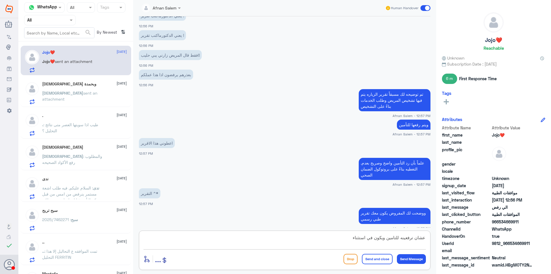
type textarea "عشان ترفعينه للتامين ويكون في استثناء"
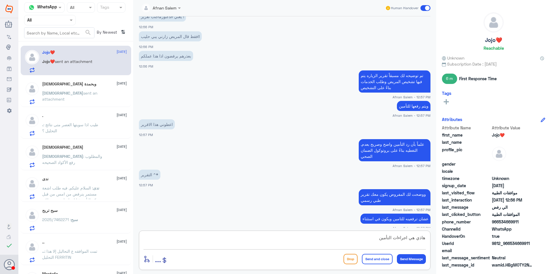
type textarea "هاذي هي اجراءات التأمين"
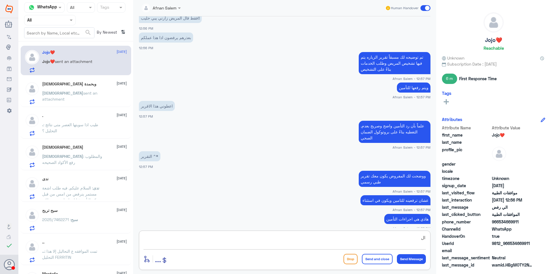
type textarea "ا"
type textarea "م"
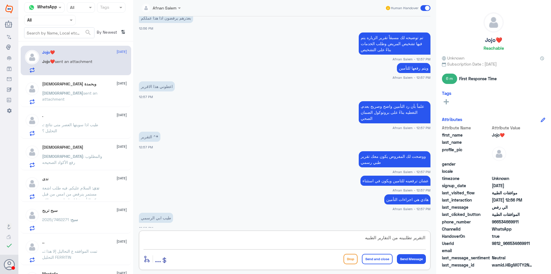
type textarea "التقرير تطلبينه من التقارير الطبيه"
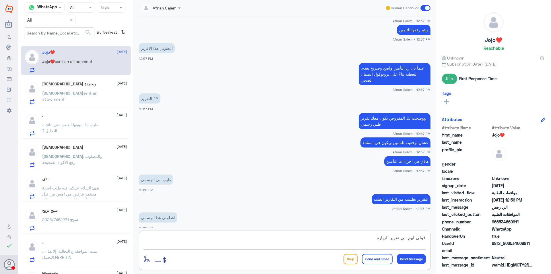
type textarea "قولي لهم ابي تقرير الزياره"
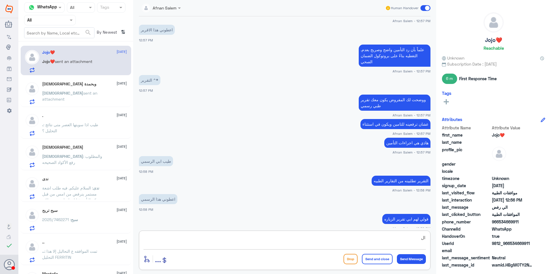
type textarea "ا"
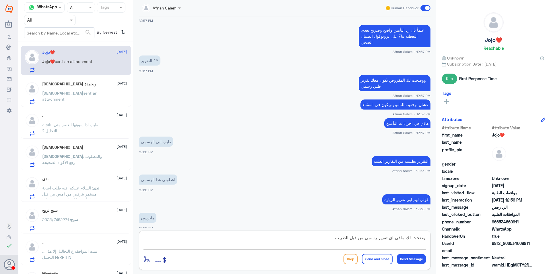
type textarea "وضحت لك مافي اي تقرير رسمي من قبل الطبيب"
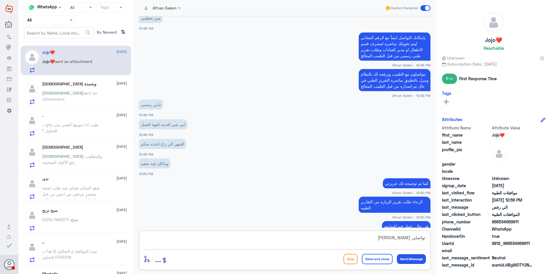
scroll to position [47, 0]
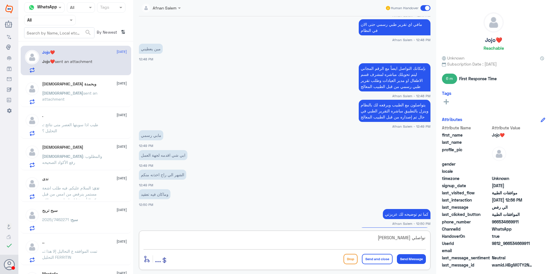
click at [392, 77] on p "بإمكانك التواصل ايضاً مع الرقم المجاني ليتم تحويلك مباشره لمشرف قسم الاطفال او …" at bounding box center [395, 77] width 72 height 28
copy div "بإمكانك التواصل ايضاً مع الرقم المجاني ليتم تحويلك مباشره لمشرف قسم الاطفال او …"
drag, startPoint x: 400, startPoint y: 234, endPoint x: 452, endPoint y: 241, distance: 52.1
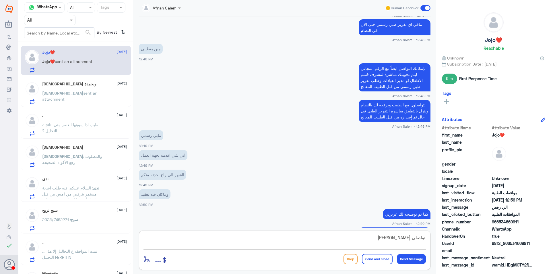
click at [451, 241] on div "Channel WhatsApp Status × All Tags Agent Filter All search By Newest ⇅ Jojo❤️ […" at bounding box center [284, 137] width 533 height 275
paste textarea "إمكانك التواصل ايضاً مع الرقم المجاني ليتم تحويلك مباشره لمشرف قسم الاطفال او م…"
type textarea "بإمكانك التواصل ايضاً مع الرقم المجاني ليتم تحويلك مباشره لمشرف قسم الاطفال او …"
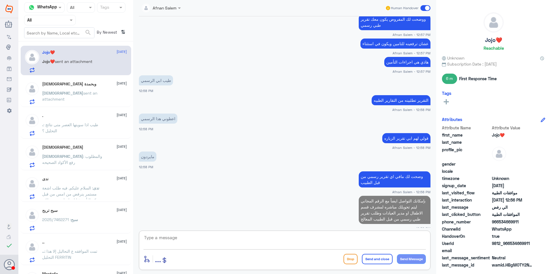
click at [394, 239] on textarea at bounding box center [285, 240] width 282 height 14
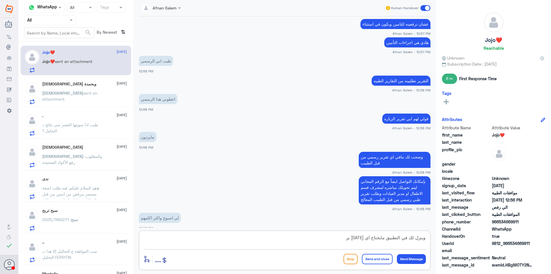
scroll to position [807, 0]
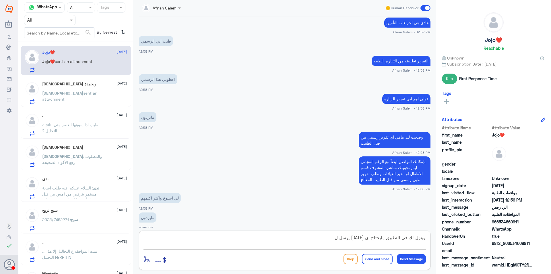
type textarea "وينزل لك في التطبيق مايحتاج اي [DATE] يرسل لك"
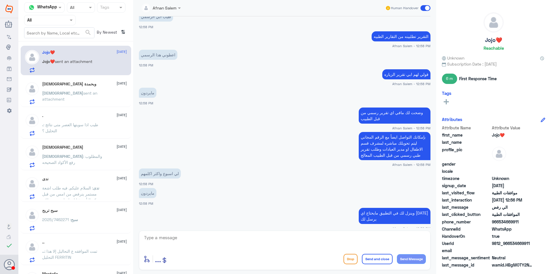
click at [383, 148] on p "بإمكانك التواصل ايضاً مع الرقم المجاني ليتم تحويلك مباشره لمشرف قسم الاطفال او …" at bounding box center [395, 146] width 72 height 28
copy div "بإمكانك التواصل ايضاً مع الرقم المجاني ليتم تحويلك مباشره لمشرف قسم الاطفال او …"
click at [378, 235] on textarea at bounding box center [285, 240] width 282 height 14
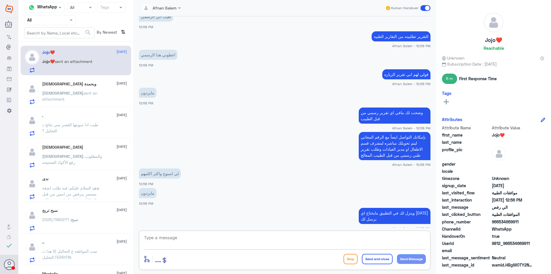
paste textarea "بإمكانك التواصل ايضاً مع الرقم المجاني ليتم تحويلك مباشره لمشرف قسم الاطفال او …"
type textarea "بإمكانك التواصل ايضاً مع الرقم المجاني ليتم تحويلك مباشره لمشرف قسم الاطفال او …"
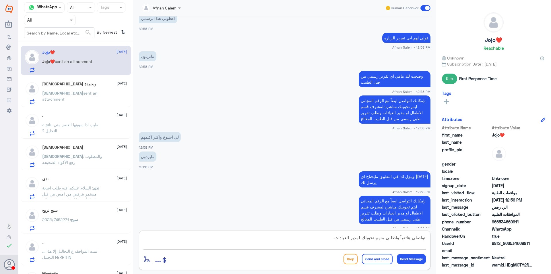
type textarea "تواصلي هاتفياً واطلبي منهم تحويلك لمدير العيادات"
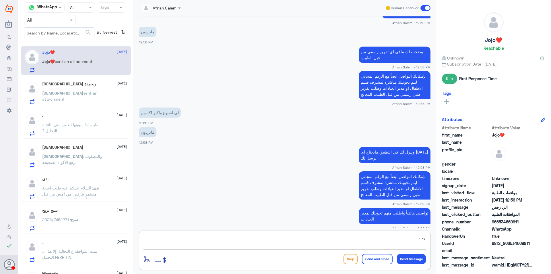
type textarea "و"
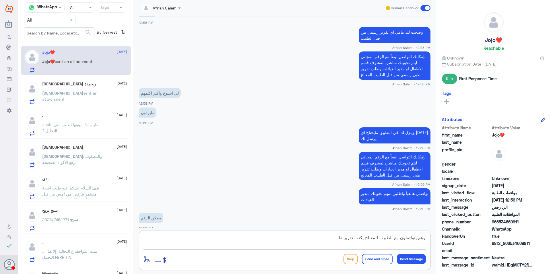
scroll to position [932, 0]
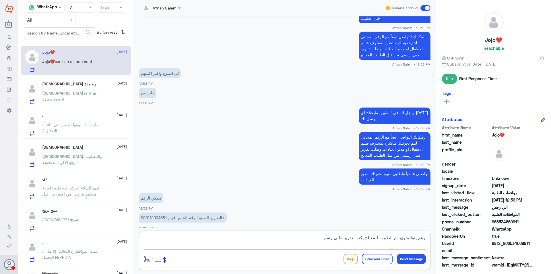
type textarea "وهم يتواصلون مع الطبيب المعالج يكتب تقرير طبي رسمي"
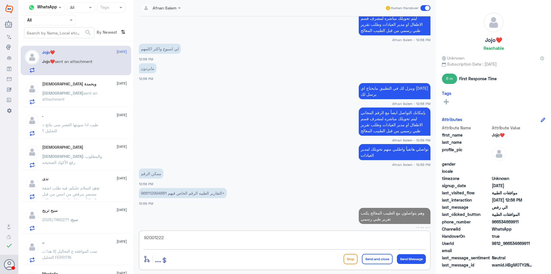
type textarea "920012222"
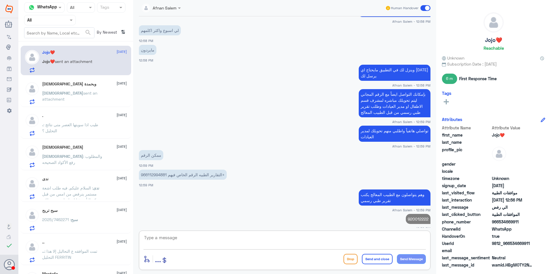
scroll to position [976, 0]
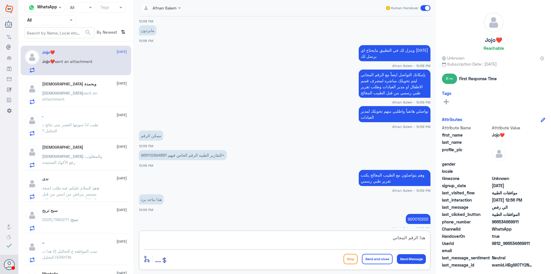
type textarea "هذا الرقم المجاني"
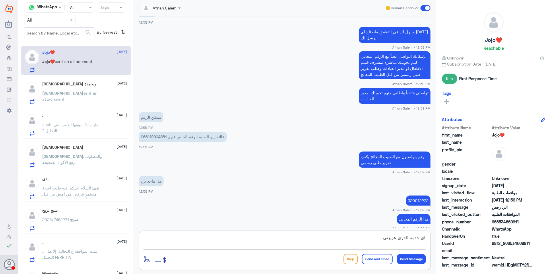
type textarea "اي خدمه ااخرى عزيزتي"
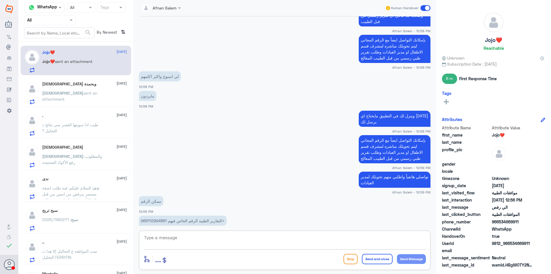
scroll to position [1052, 0]
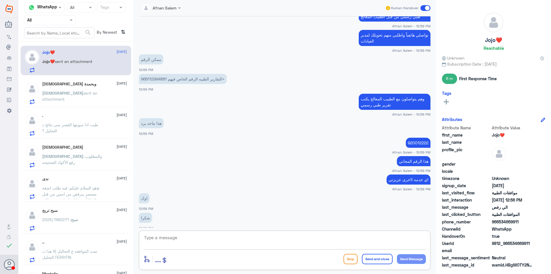
click at [264, 235] on textarea at bounding box center [285, 240] width 282 height 14
type textarea "[PERSON_NAME] بخدمتك ونتمنى لك دوام الصحه والعافيه"
click at [373, 254] on button "Send and close" at bounding box center [377, 258] width 31 height 10
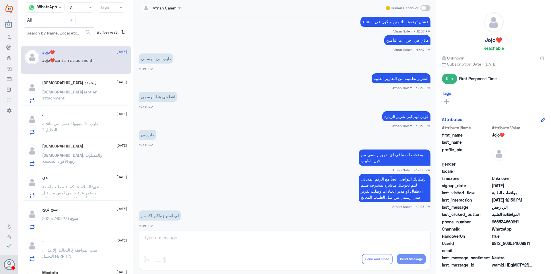
click at [388, 111] on p "قولي لهم ابي تقرير الزياره" at bounding box center [406, 116] width 48 height 10
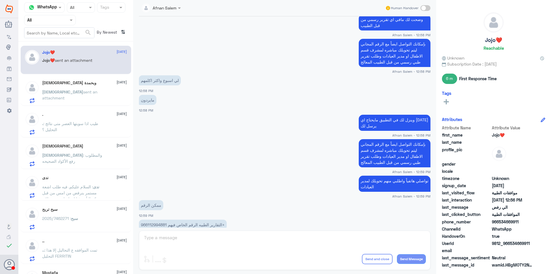
scroll to position [961, 0]
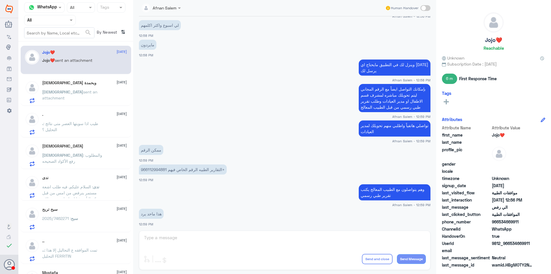
click at [161, 164] on p "التقارير الطبيه الرقم الخاص فيهم 966112994881+" at bounding box center [183, 169] width 88 height 10
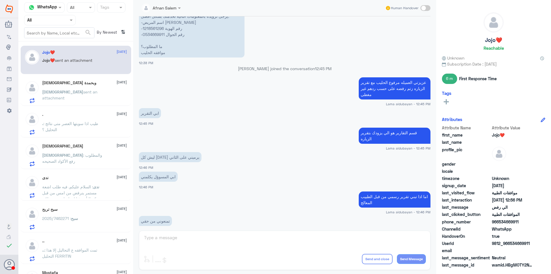
scroll to position [307, 0]
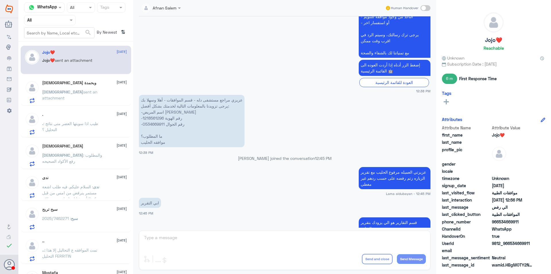
click at [160, 122] on p "عزيزي مراجع مستشفى دله - قسم الموافقات - أهلا وسهلا بك يرجى تزويدنا بالمعلومات …" at bounding box center [192, 121] width 106 height 52
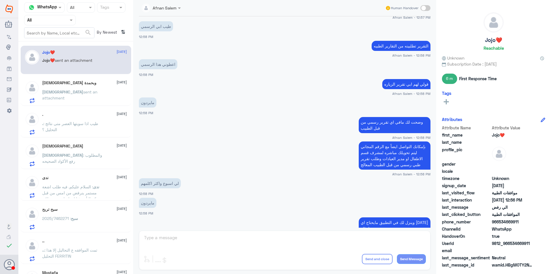
scroll to position [1791, 0]
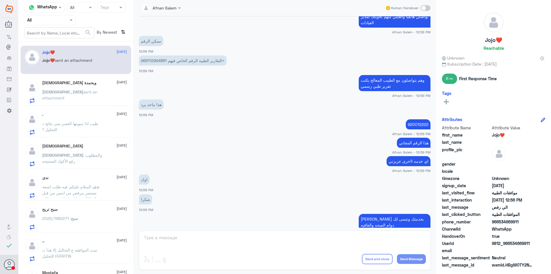
click at [82, 98] on p "[DEMOGRAPHIC_DATA] sent an attachment" at bounding box center [74, 96] width 65 height 14
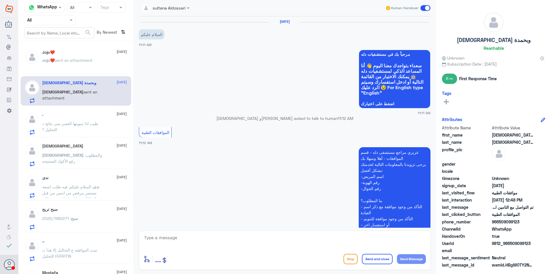
scroll to position [368, 0]
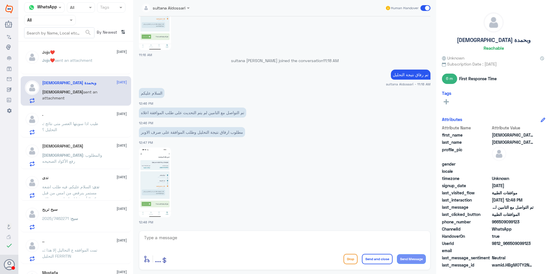
click at [63, 20] on div at bounding box center [49, 20] width 51 height 7
click at [54, 69] on Team "Your Team" at bounding box center [47, 71] width 20 height 5
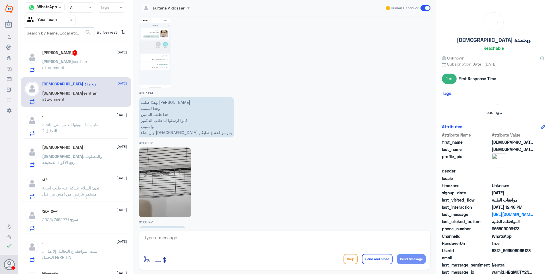
scroll to position [403, 0]
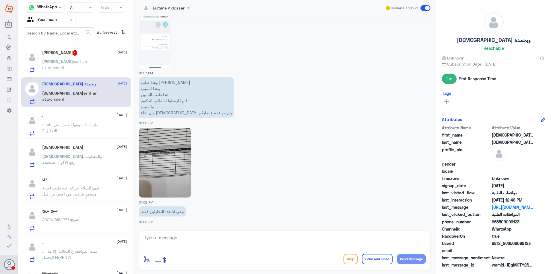
click at [171, 172] on img at bounding box center [165, 162] width 52 height 70
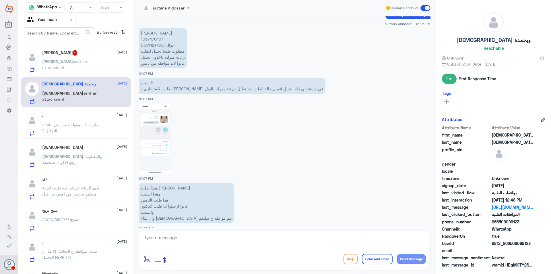
scroll to position [288, 0]
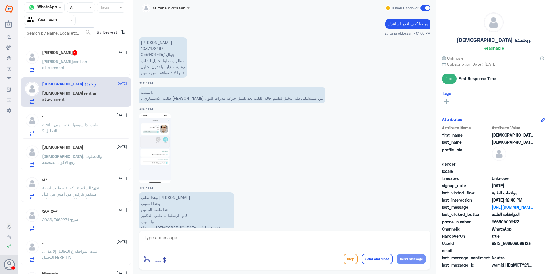
click at [153, 134] on img at bounding box center [155, 148] width 32 height 70
click at [155, 53] on p "منيرة [PERSON_NAME] 1037478467 جوال /0551421765 مطلوب طلبنا تحليل للقلب رعاية م…" at bounding box center [163, 57] width 48 height 40
click at [89, 56] on div "[PERSON_NAME] 1 [DATE][PERSON_NAME] sent an attachment" at bounding box center [84, 61] width 85 height 23
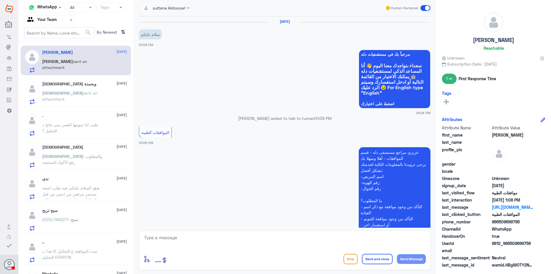
scroll to position [403, 0]
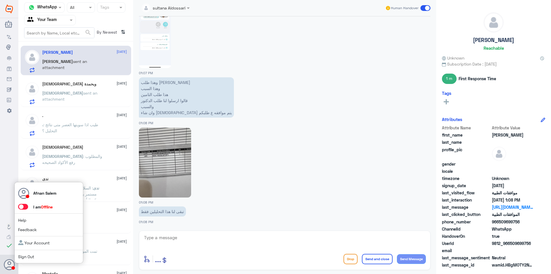
click at [34, 254] on link "Sign Out" at bounding box center [26, 256] width 16 height 5
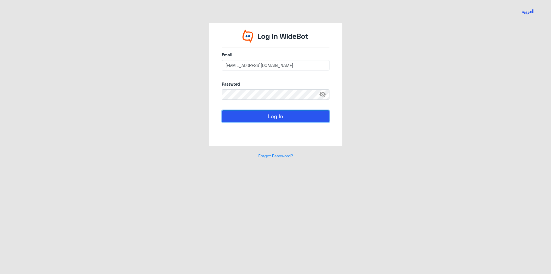
click at [268, 117] on button "Log In" at bounding box center [276, 115] width 108 height 11
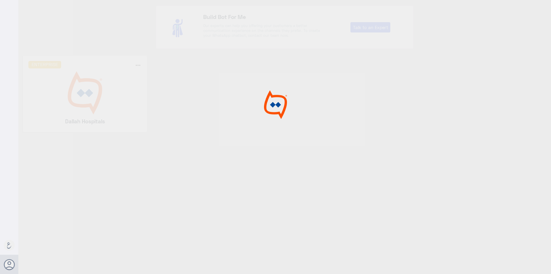
click at [102, 101] on div at bounding box center [275, 137] width 551 height 275
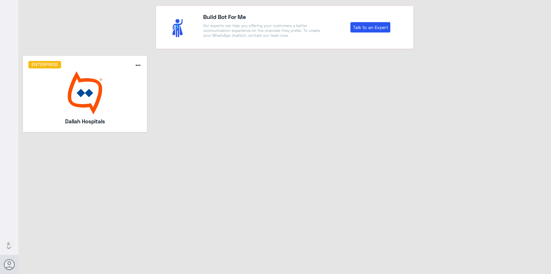
click at [102, 101] on img at bounding box center [84, 92] width 113 height 43
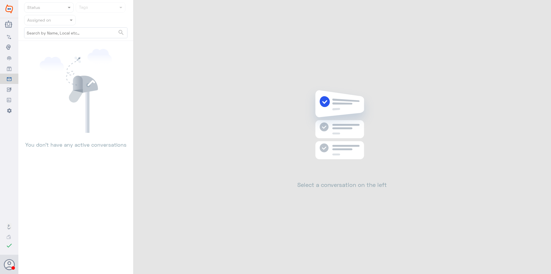
click at [54, 21] on input "text" at bounding box center [43, 20] width 32 height 7
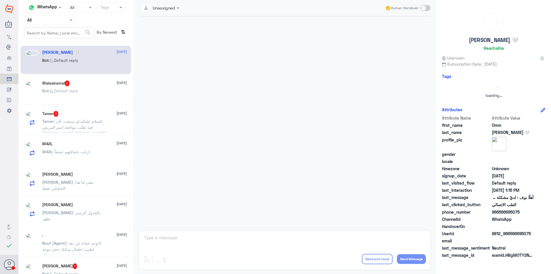
click at [53, 24] on div "Agent Filter All" at bounding box center [50, 20] width 52 height 10
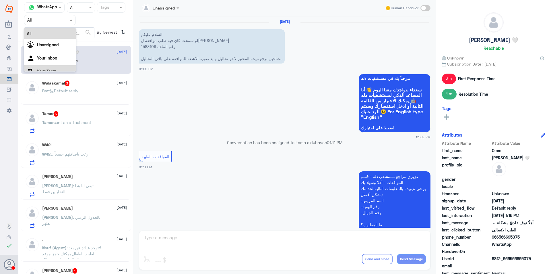
scroll to position [150, 0]
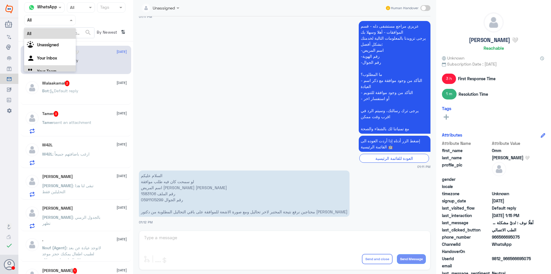
click at [52, 70] on Team "Your Team" at bounding box center [47, 71] width 20 height 5
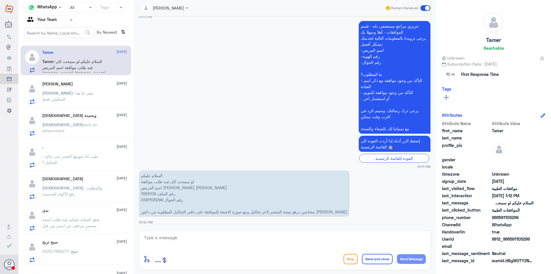
click at [84, 87] on div "[PERSON_NAME] [DATE][PERSON_NAME] : تبقى لنا هذا التحليلين فقط" at bounding box center [84, 93] width 85 height 23
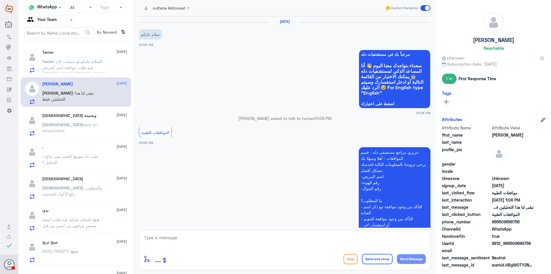
scroll to position [403, 0]
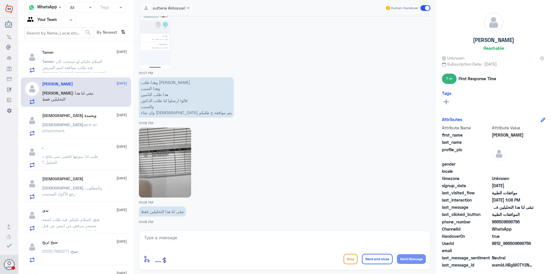
click at [90, 114] on div "[DEMOGRAPHIC_DATA] وبحمدة [DATE]" at bounding box center [84, 115] width 85 height 5
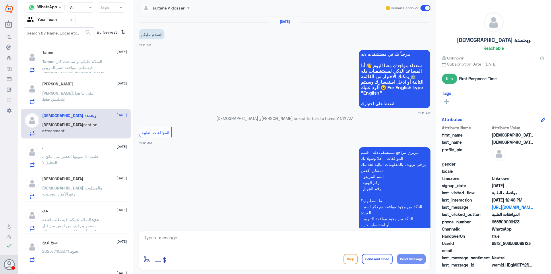
scroll to position [368, 0]
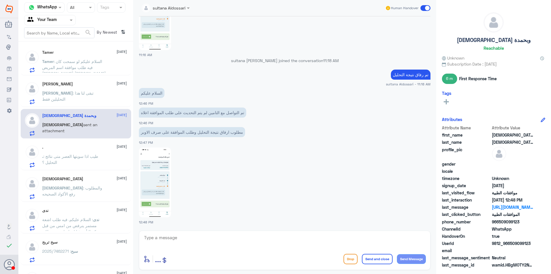
click at [79, 67] on span ": السلام عليكم لو سمحت كان فيه طلب موافقة اسم المريض [PERSON_NAME] [PERSON_NAME…" at bounding box center [74, 82] width 64 height 47
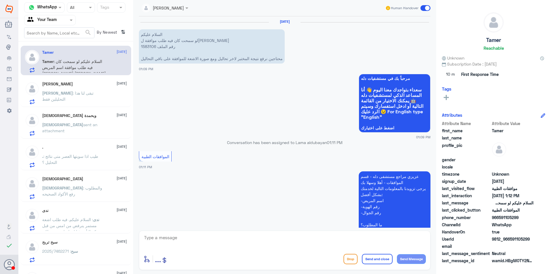
click at [84, 138] on div "Tamer [DATE] Tamer : السلام عليكم لو سمحت كان فيه طلب موافقة اسم المريض [PERSON…" at bounding box center [75, 160] width 115 height 232
click at [89, 127] on p "[DEMOGRAPHIC_DATA] sent an attachment" at bounding box center [74, 128] width 65 height 14
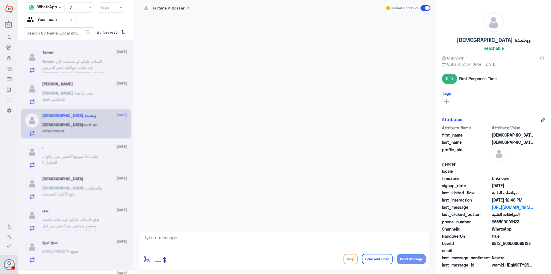
scroll to position [368, 0]
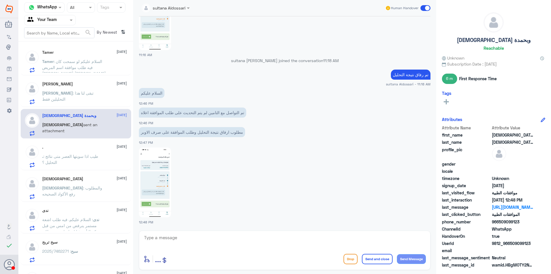
click at [88, 153] on p ". : طيب اذا سويتها العصر متى نتائج التحليل ؟" at bounding box center [74, 160] width 65 height 14
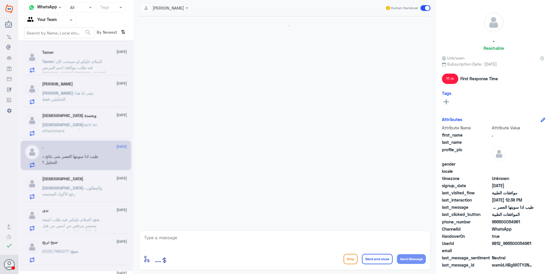
scroll to position [234, 0]
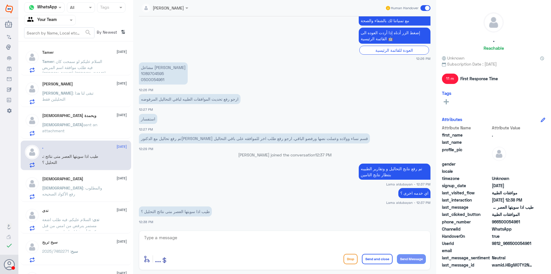
click at [85, 193] on p "[DEMOGRAPHIC_DATA] : والمطلوب رفع الأكواد الصحيحه" at bounding box center [74, 192] width 65 height 14
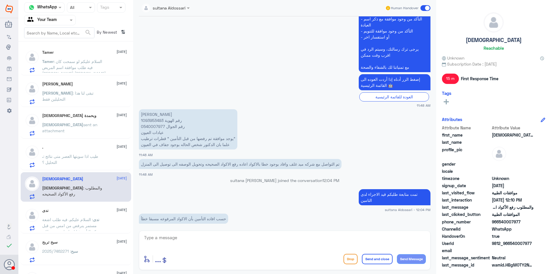
scroll to position [436, 0]
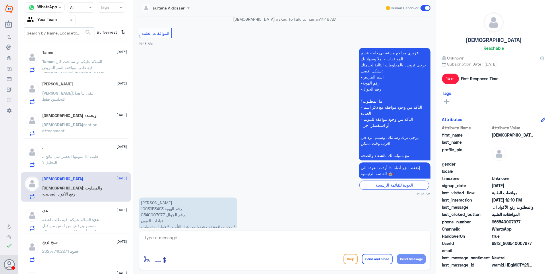
click at [152, 213] on p "[PERSON_NAME] رقم الهوية 1093953493 رقم الجوال 0540007977 عيادات العيون يوجد مو…" at bounding box center [188, 217] width 98 height 40
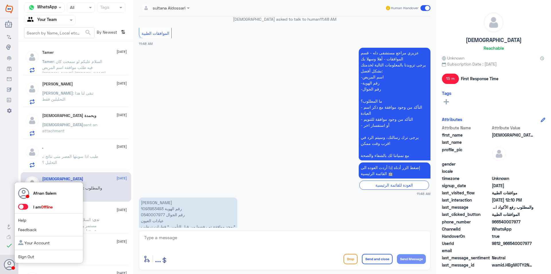
click at [28, 261] on div "Afnan Salem I am Offline Help Feedback Your Account Sign Out" at bounding box center [48, 223] width 69 height 82
click at [28, 255] on link "Sign Out" at bounding box center [26, 256] width 16 height 5
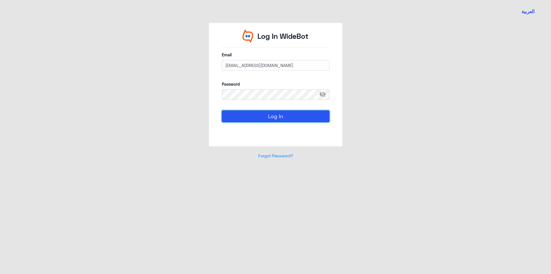
click at [257, 114] on button "Log In" at bounding box center [276, 115] width 108 height 11
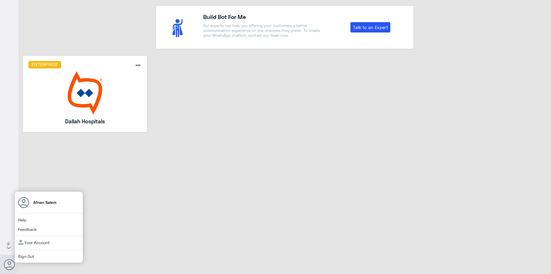
click at [30, 253] on span "Sign Out" at bounding box center [35, 256] width 35 height 6
click at [29, 256] on link "Sign Out" at bounding box center [26, 255] width 16 height 5
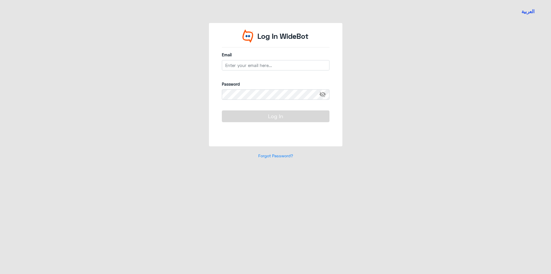
type input "[EMAIL_ADDRESS][DOMAIN_NAME]"
